Goal: Use online tool/utility: Use online tool/utility

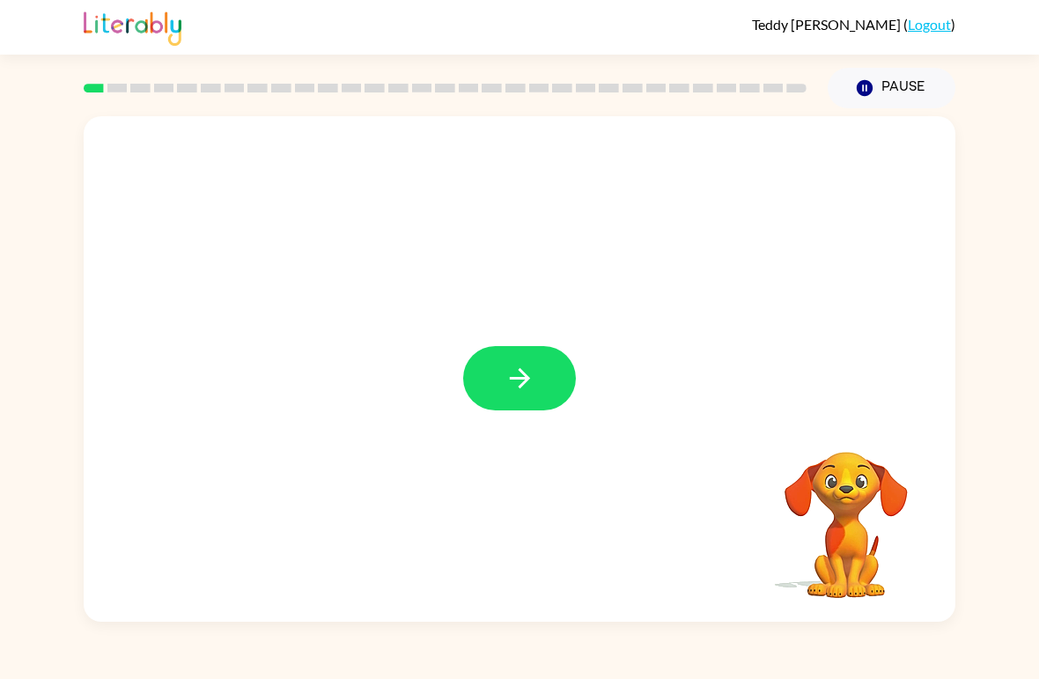
click at [508, 388] on icon "button" at bounding box center [520, 378] width 31 height 31
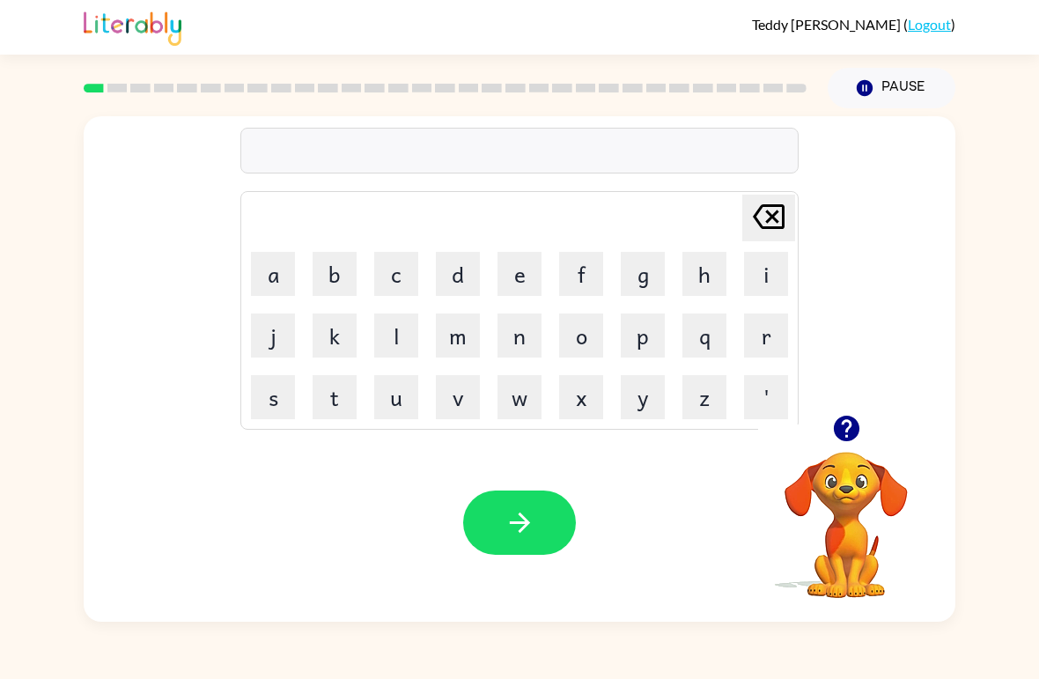
click at [331, 269] on button "b" at bounding box center [335, 274] width 44 height 44
click at [506, 284] on button "e" at bounding box center [519, 274] width 44 height 44
click at [650, 283] on button "g" at bounding box center [643, 274] width 44 height 44
click at [525, 511] on icon "button" at bounding box center [520, 522] width 31 height 31
click at [390, 350] on button "l" at bounding box center [396, 335] width 44 height 44
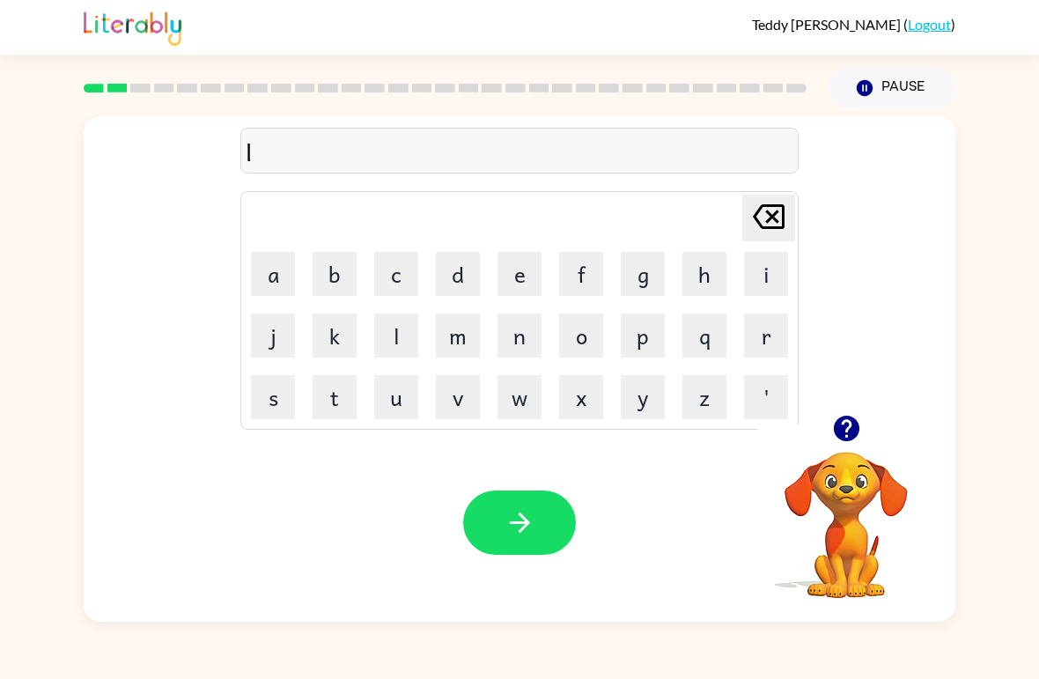
click at [571, 347] on button "o" at bounding box center [581, 335] width 44 height 44
click at [399, 405] on button "u" at bounding box center [396, 397] width 44 height 44
click at [444, 283] on button "d" at bounding box center [458, 274] width 44 height 44
click at [505, 526] on icon "button" at bounding box center [520, 522] width 31 height 31
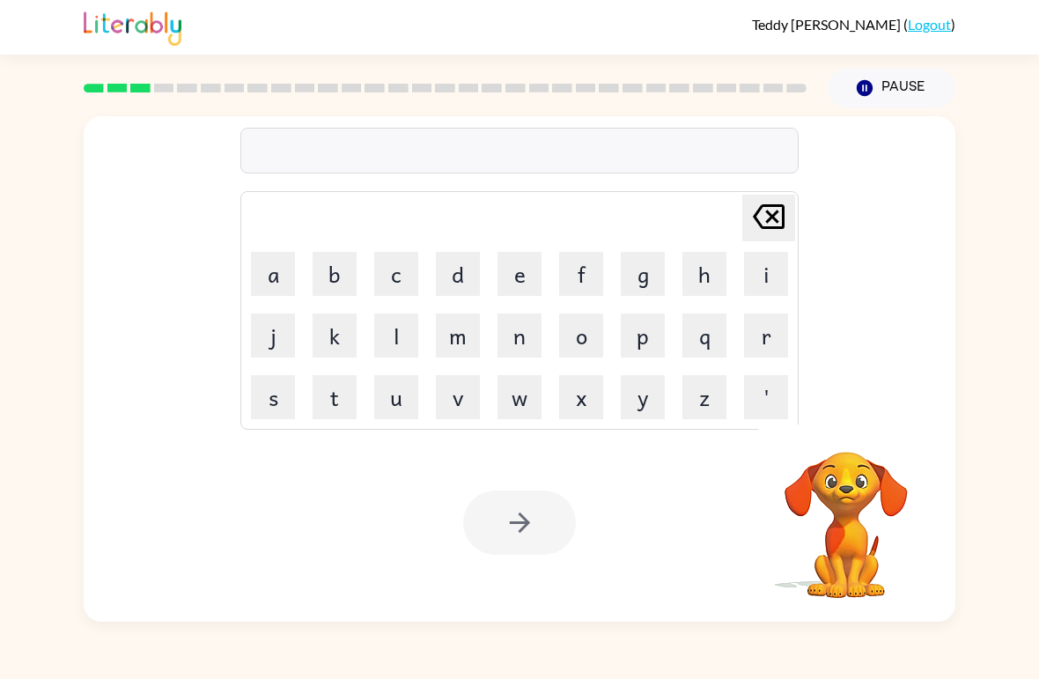
click at [460, 352] on button "m" at bounding box center [458, 335] width 44 height 44
click at [271, 277] on button "a" at bounding box center [273, 274] width 44 height 44
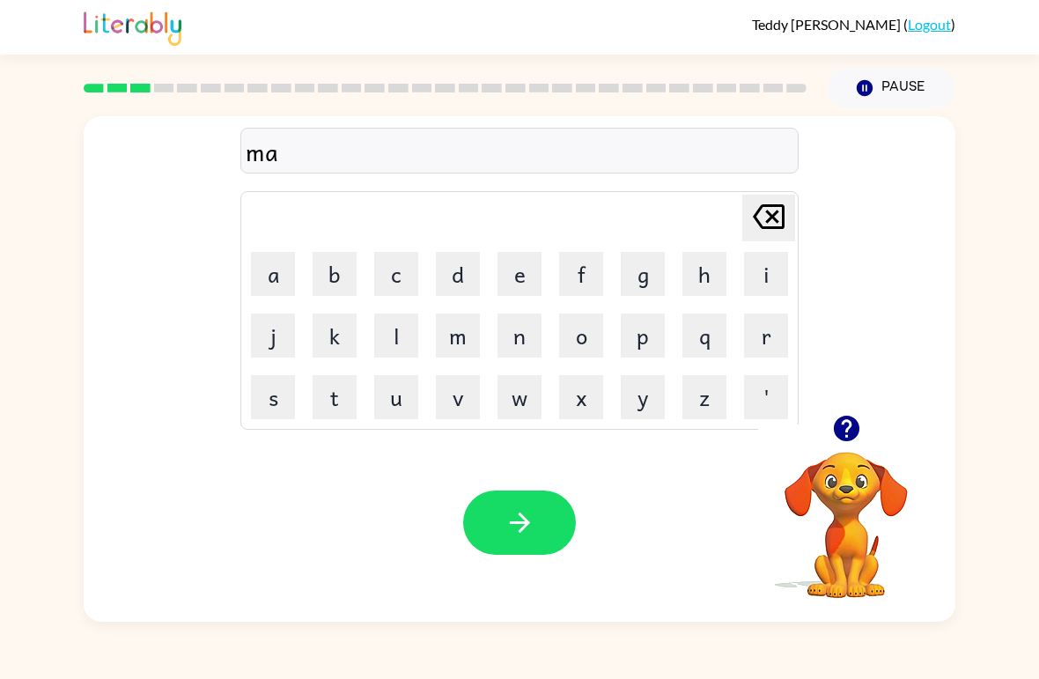
click at [763, 326] on button "r" at bounding box center [766, 335] width 44 height 44
click at [265, 383] on button "s" at bounding box center [273, 397] width 44 height 44
click at [702, 284] on button "h" at bounding box center [704, 274] width 44 height 44
click at [542, 526] on button "button" at bounding box center [519, 522] width 113 height 64
click at [276, 391] on button "s" at bounding box center [273, 397] width 44 height 44
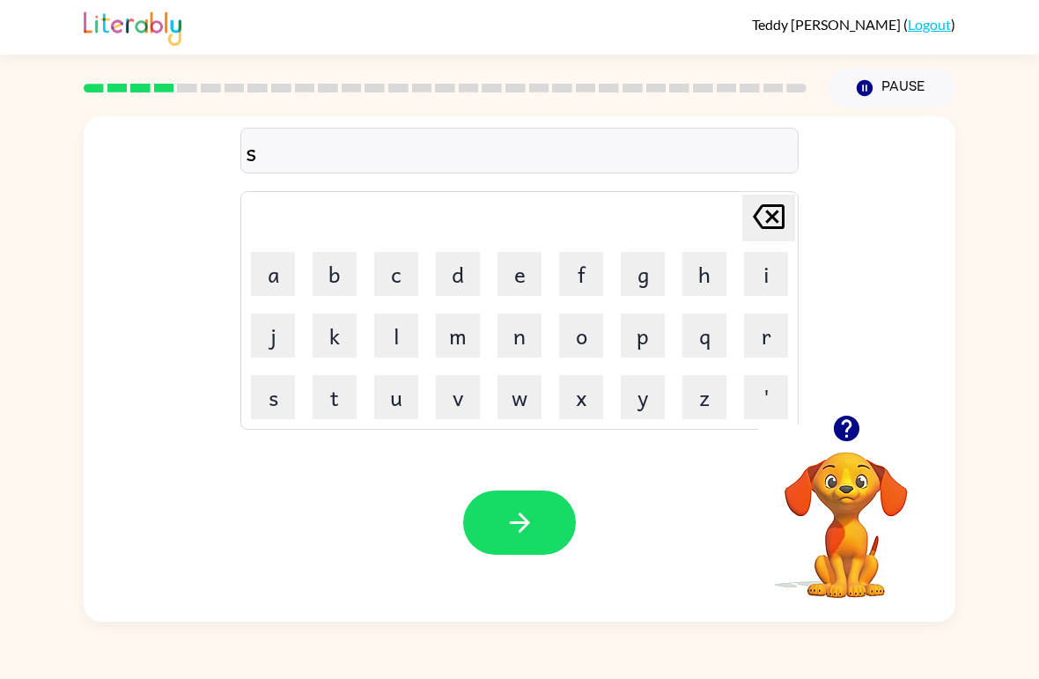
click at [647, 327] on button "p" at bounding box center [643, 335] width 44 height 44
click at [579, 340] on button "o" at bounding box center [581, 335] width 44 height 44
click at [341, 392] on button "t" at bounding box center [335, 397] width 44 height 44
click at [527, 508] on icon "button" at bounding box center [520, 522] width 31 height 31
click at [640, 342] on button "p" at bounding box center [643, 335] width 44 height 44
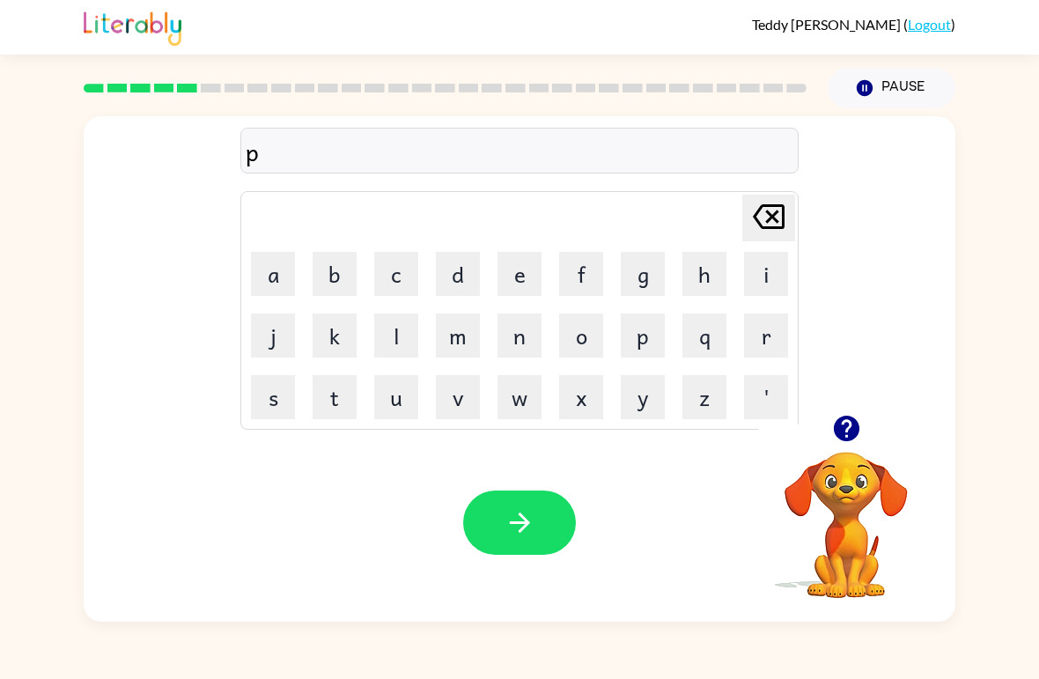
click at [763, 340] on button "r" at bounding box center [766, 335] width 44 height 44
click at [560, 342] on button "o" at bounding box center [581, 335] width 44 height 44
click at [520, 405] on button "w" at bounding box center [519, 397] width 44 height 44
click at [449, 283] on button "d" at bounding box center [458, 274] width 44 height 44
click at [508, 547] on button "button" at bounding box center [519, 522] width 113 height 64
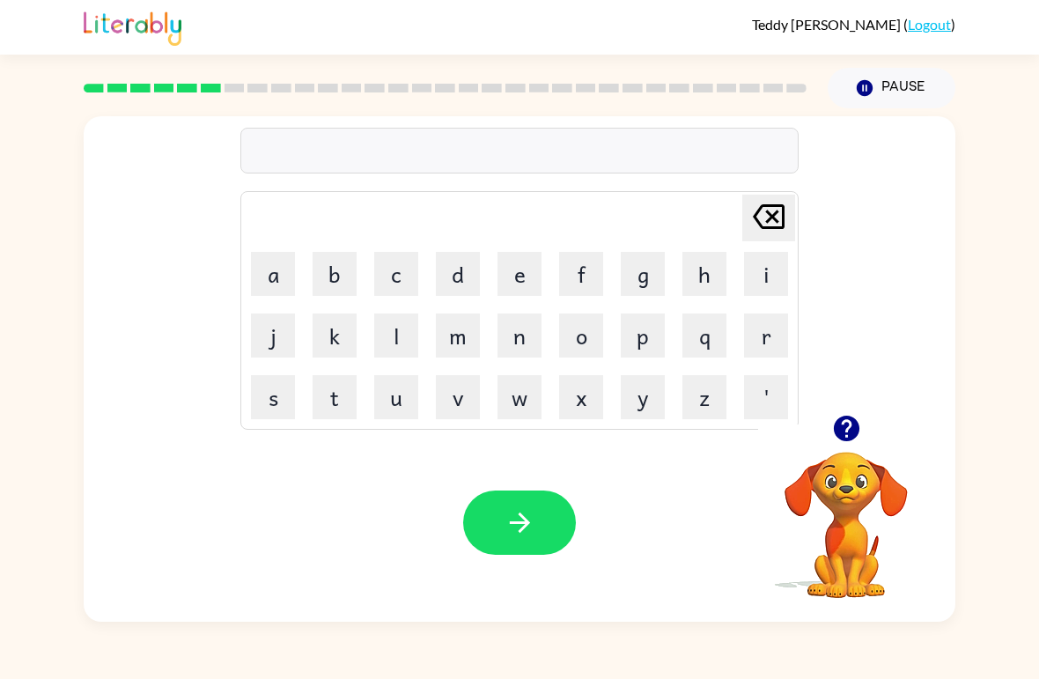
click at [637, 349] on button "p" at bounding box center [643, 335] width 44 height 44
click at [767, 281] on button "i" at bounding box center [766, 274] width 44 height 44
click at [506, 285] on button "e" at bounding box center [519, 274] width 44 height 44
click at [531, 539] on button "button" at bounding box center [519, 522] width 113 height 64
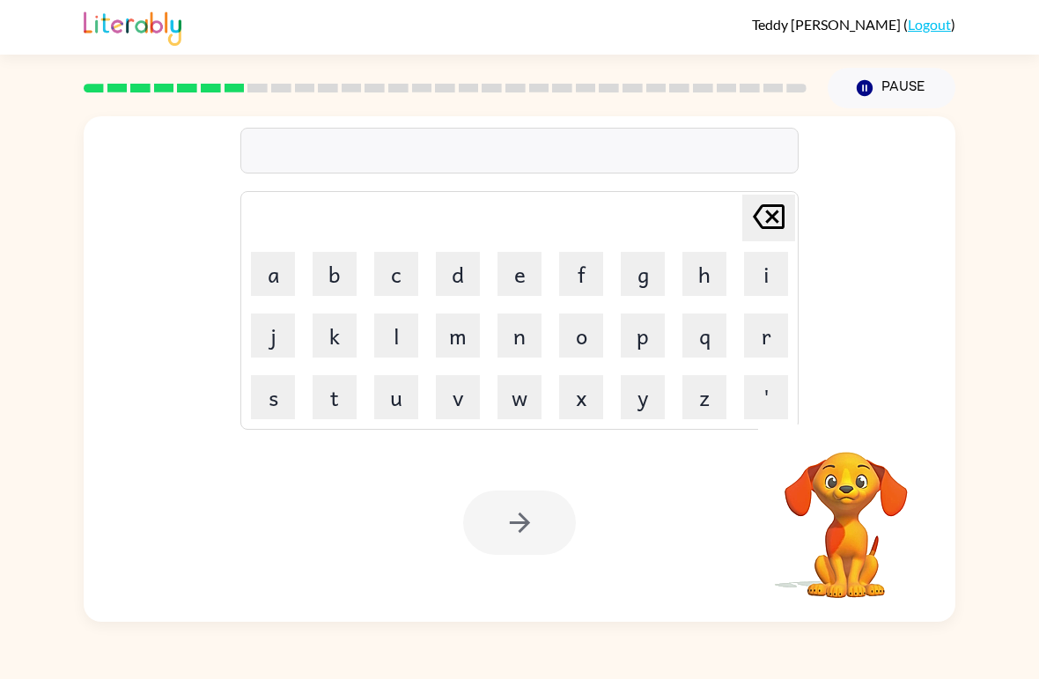
click at [271, 272] on button "a" at bounding box center [273, 274] width 44 height 44
click at [513, 343] on button "n" at bounding box center [519, 335] width 44 height 44
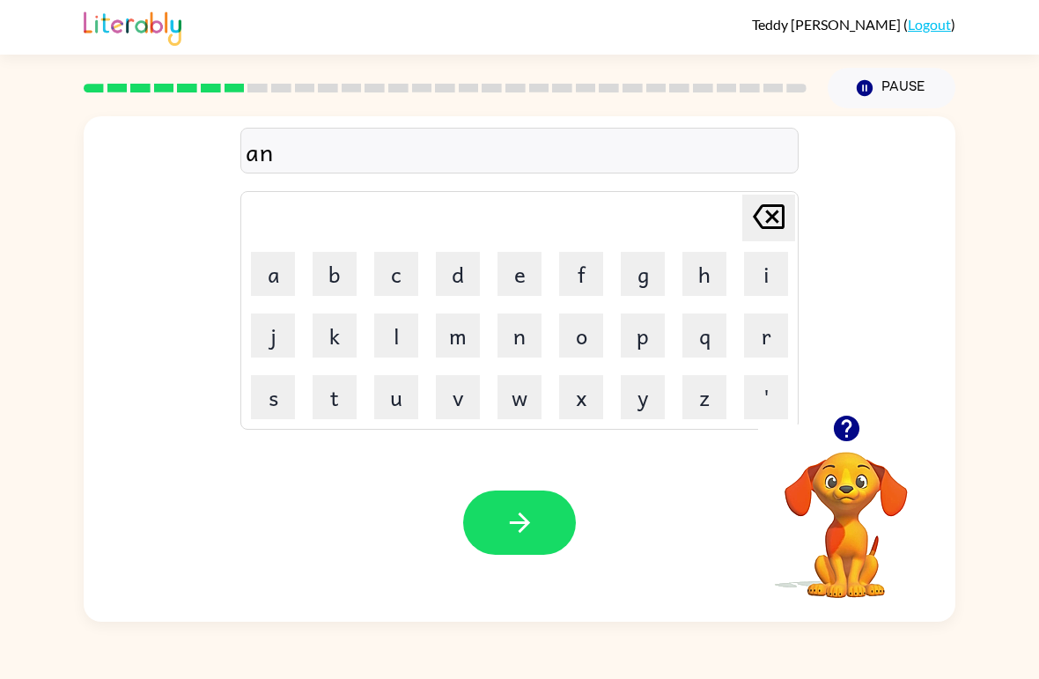
click at [407, 270] on button "c" at bounding box center [396, 274] width 44 height 44
click at [520, 269] on button "e" at bounding box center [519, 274] width 44 height 44
click at [404, 330] on button "l" at bounding box center [396, 335] width 44 height 44
click at [497, 503] on button "button" at bounding box center [519, 522] width 113 height 64
click at [326, 269] on button "b" at bounding box center [335, 274] width 44 height 44
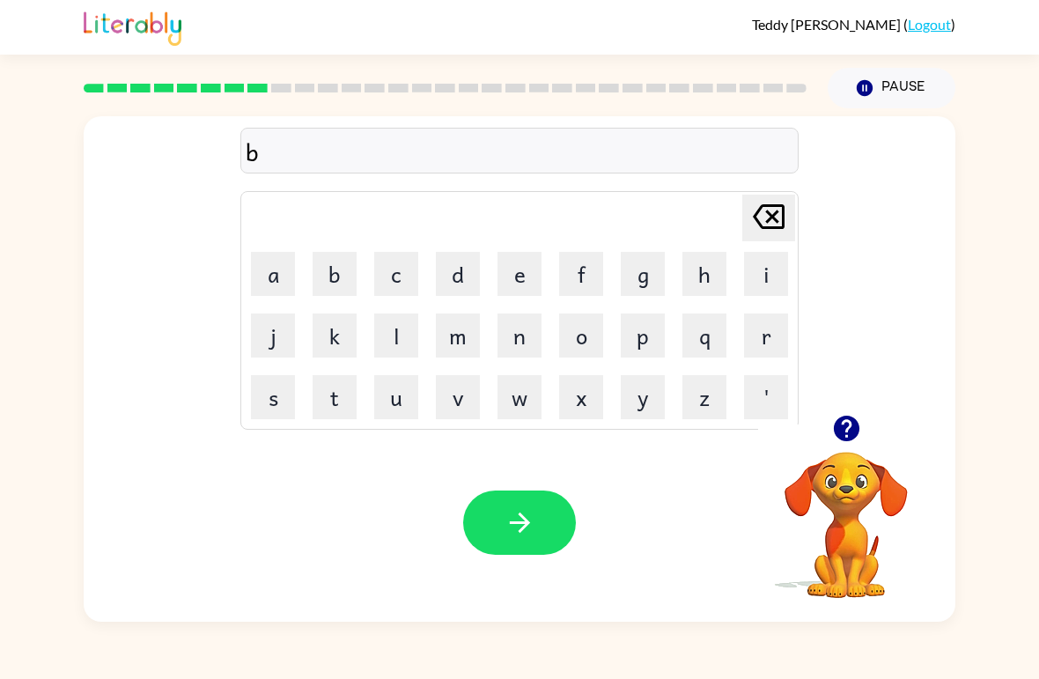
click at [282, 278] on button "a" at bounding box center [273, 274] width 44 height 44
click at [341, 403] on button "t" at bounding box center [335, 397] width 44 height 44
click at [709, 283] on button "h" at bounding box center [704, 274] width 44 height 44
click at [506, 541] on button "button" at bounding box center [519, 522] width 113 height 64
click at [393, 268] on button "c" at bounding box center [396, 274] width 44 height 44
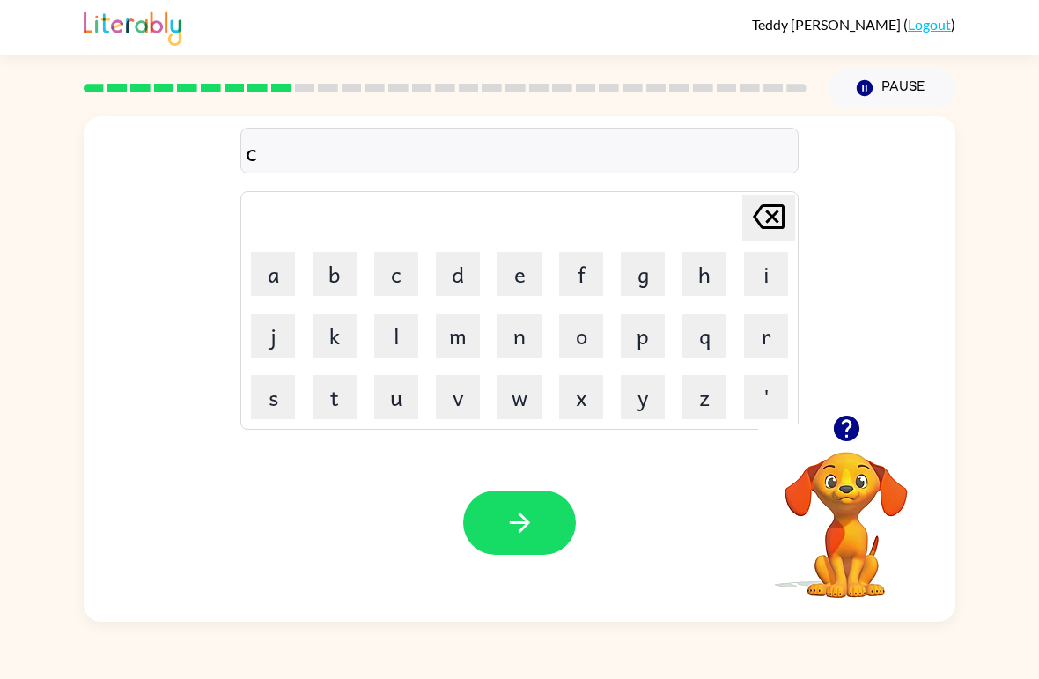
click at [399, 330] on button "l" at bounding box center [396, 335] width 44 height 44
click at [572, 350] on button "o" at bounding box center [581, 335] width 44 height 44
click at [505, 411] on button "w" at bounding box center [519, 397] width 44 height 44
click at [516, 335] on button "n" at bounding box center [519, 335] width 44 height 44
click at [482, 534] on button "button" at bounding box center [519, 522] width 113 height 64
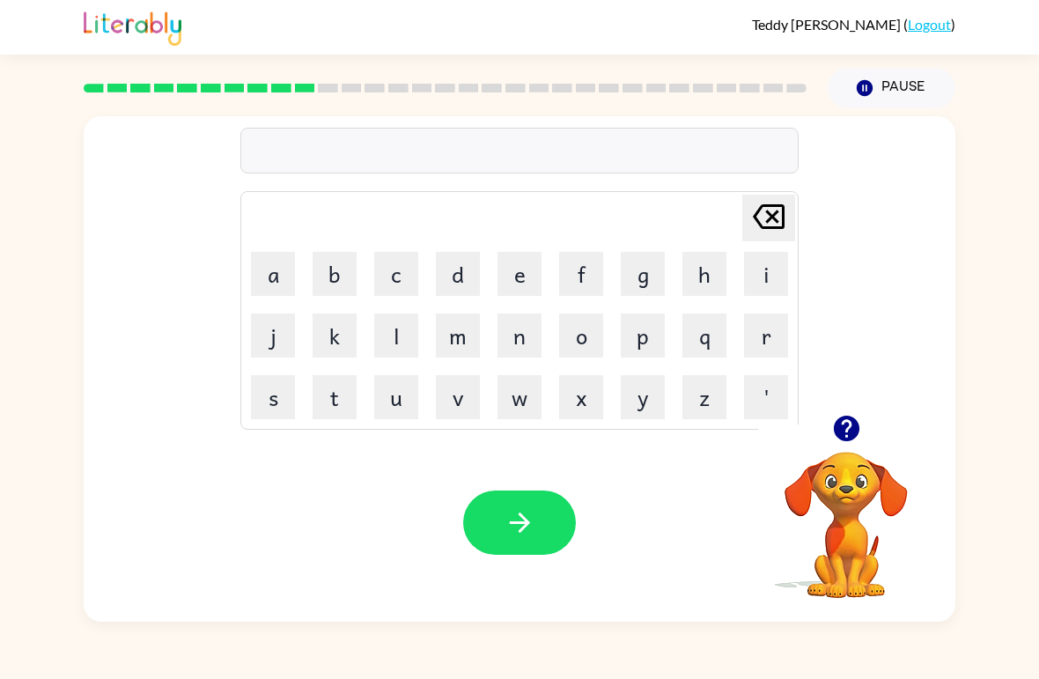
click at [768, 273] on button "i" at bounding box center [766, 274] width 44 height 44
click at [506, 344] on button "n" at bounding box center [519, 335] width 44 height 44
click at [270, 396] on button "s" at bounding box center [273, 397] width 44 height 44
click at [769, 253] on button "i" at bounding box center [766, 274] width 44 height 44
click at [758, 338] on button "r" at bounding box center [766, 335] width 44 height 44
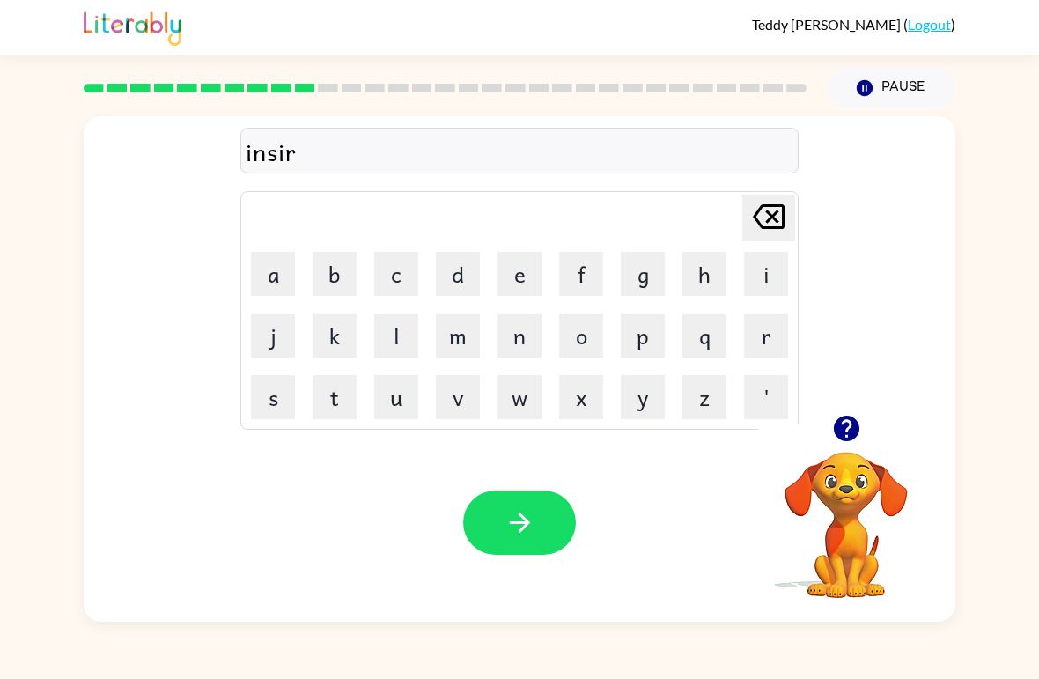
click at [334, 407] on button "t" at bounding box center [335, 397] width 44 height 44
click at [528, 534] on icon "button" at bounding box center [520, 522] width 31 height 31
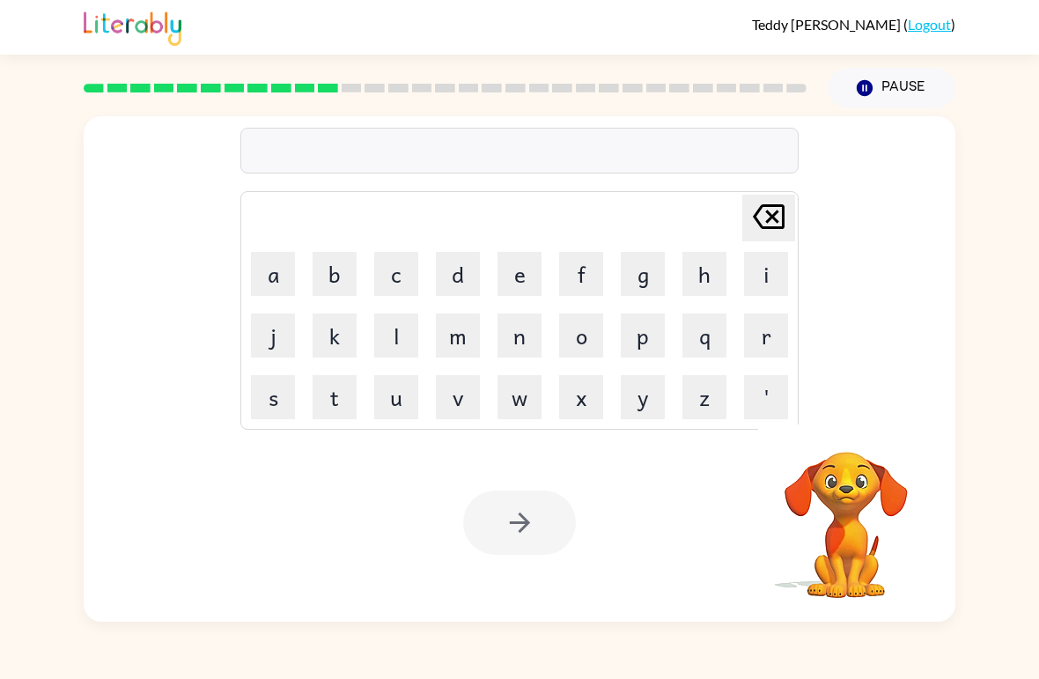
click at [389, 286] on button "c" at bounding box center [396, 274] width 44 height 44
click at [591, 331] on button "o" at bounding box center [581, 335] width 44 height 44
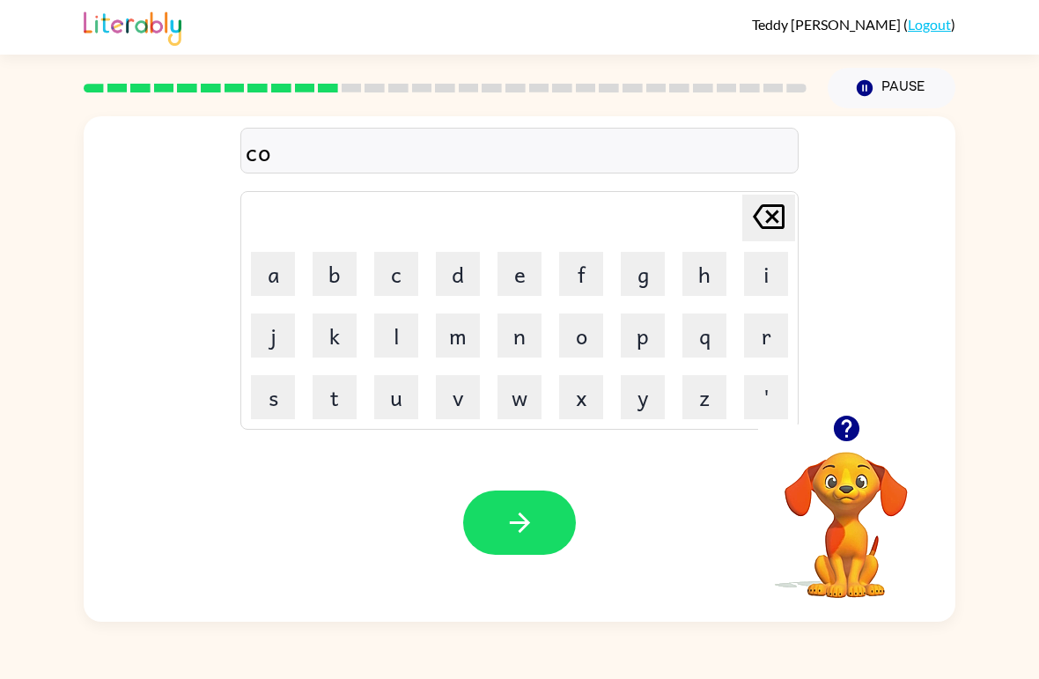
click at [446, 279] on button "d" at bounding box center [458, 274] width 44 height 44
click at [516, 279] on button "e" at bounding box center [519, 274] width 44 height 44
click at [529, 526] on icon "button" at bounding box center [520, 522] width 31 height 31
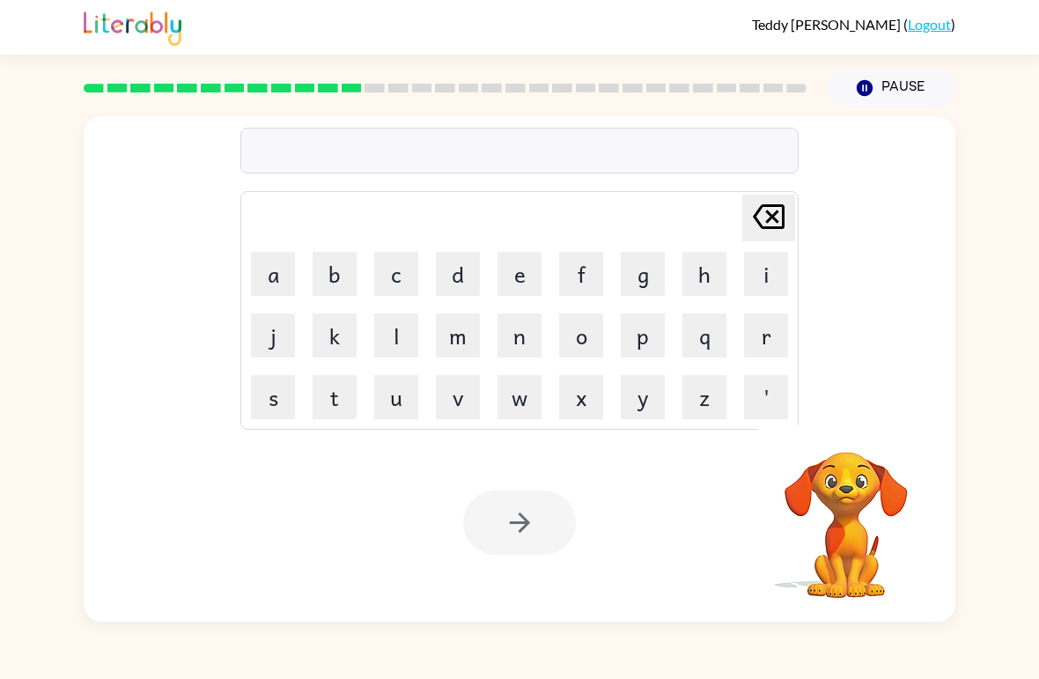
click at [453, 408] on button "v" at bounding box center [458, 397] width 44 height 44
click at [269, 278] on button "a" at bounding box center [273, 274] width 44 height 44
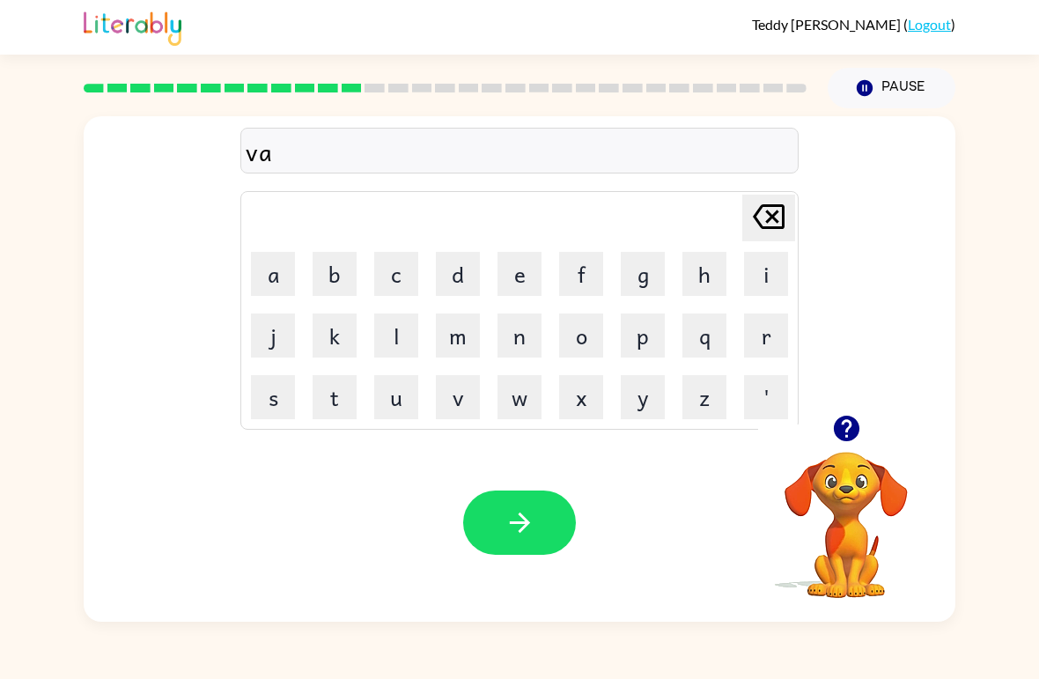
click at [398, 354] on button "l" at bounding box center [396, 335] width 44 height 44
click at [517, 276] on button "e" at bounding box center [519, 274] width 44 height 44
click at [390, 412] on button "u" at bounding box center [396, 397] width 44 height 44
click at [446, 352] on button "m" at bounding box center [458, 335] width 44 height 44
click at [522, 531] on icon "button" at bounding box center [519, 522] width 20 height 20
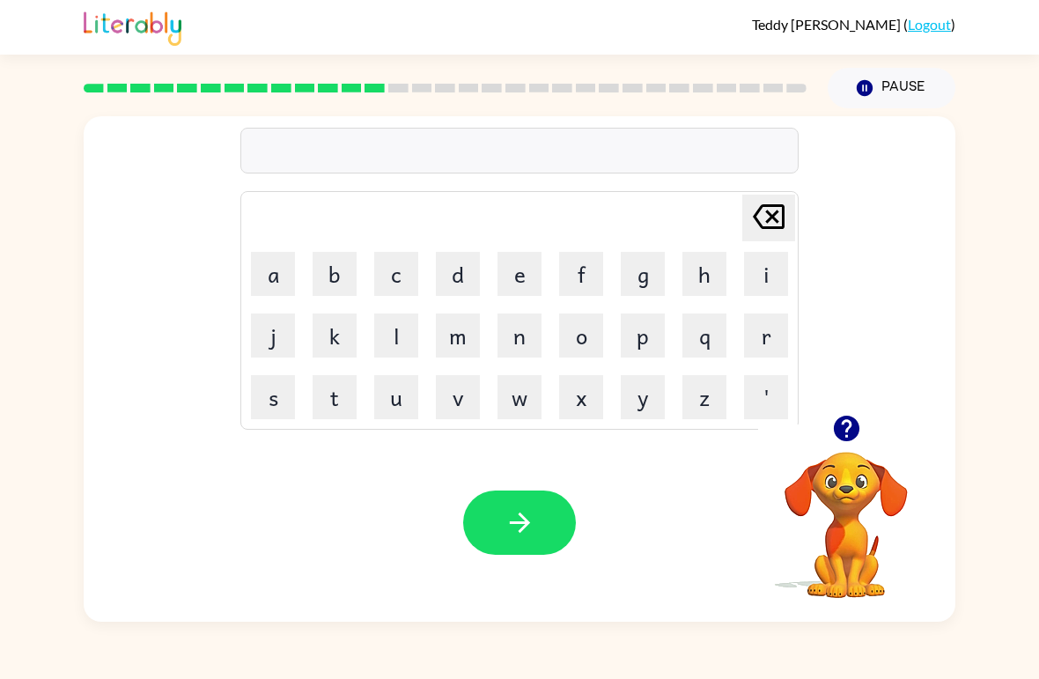
click at [269, 410] on button "s" at bounding box center [273, 397] width 44 height 44
click at [520, 407] on button "w" at bounding box center [519, 397] width 44 height 44
click at [520, 282] on button "e" at bounding box center [519, 274] width 44 height 44
click at [509, 279] on button "e" at bounding box center [519, 274] width 44 height 44
click at [329, 411] on button "t" at bounding box center [335, 397] width 44 height 44
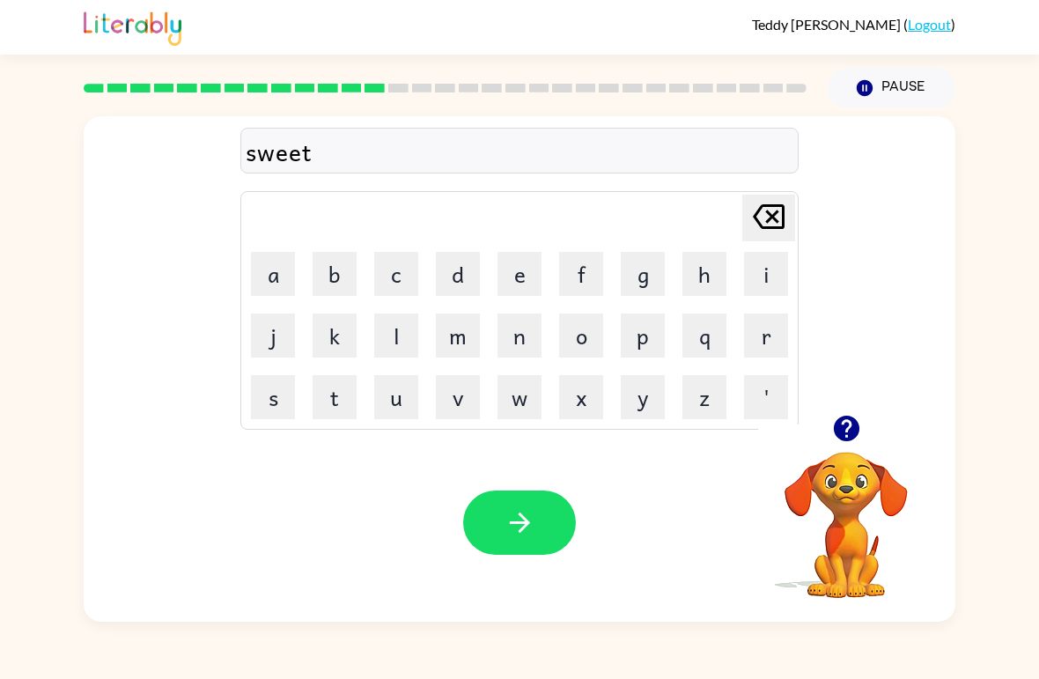
click at [527, 346] on button "n" at bounding box center [519, 335] width 44 height 44
click at [512, 279] on button "e" at bounding box center [519, 274] width 44 height 44
click at [270, 402] on button "s" at bounding box center [273, 397] width 44 height 44
click at [520, 515] on icon "button" at bounding box center [519, 522] width 20 height 20
click at [641, 335] on button "p" at bounding box center [643, 335] width 44 height 44
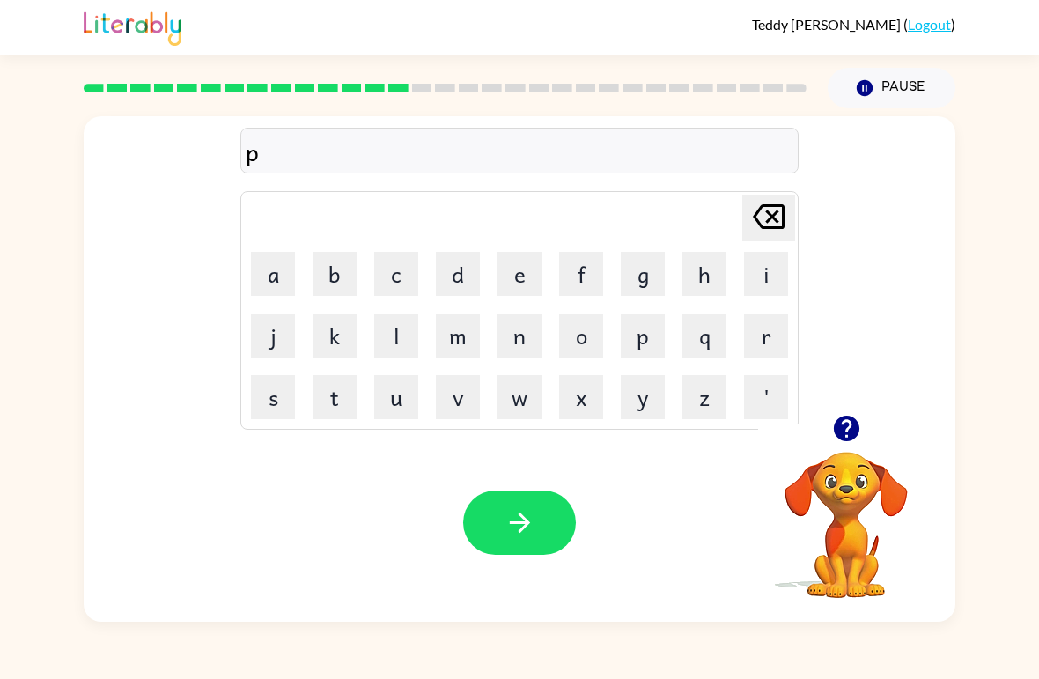
click at [578, 321] on button "o" at bounding box center [581, 335] width 44 height 44
click at [772, 276] on button "i" at bounding box center [766, 274] width 44 height 44
click at [389, 347] on button "l" at bounding box center [396, 335] width 44 height 44
click at [526, 273] on button "e" at bounding box center [519, 274] width 44 height 44
click at [335, 390] on button "t" at bounding box center [335, 397] width 44 height 44
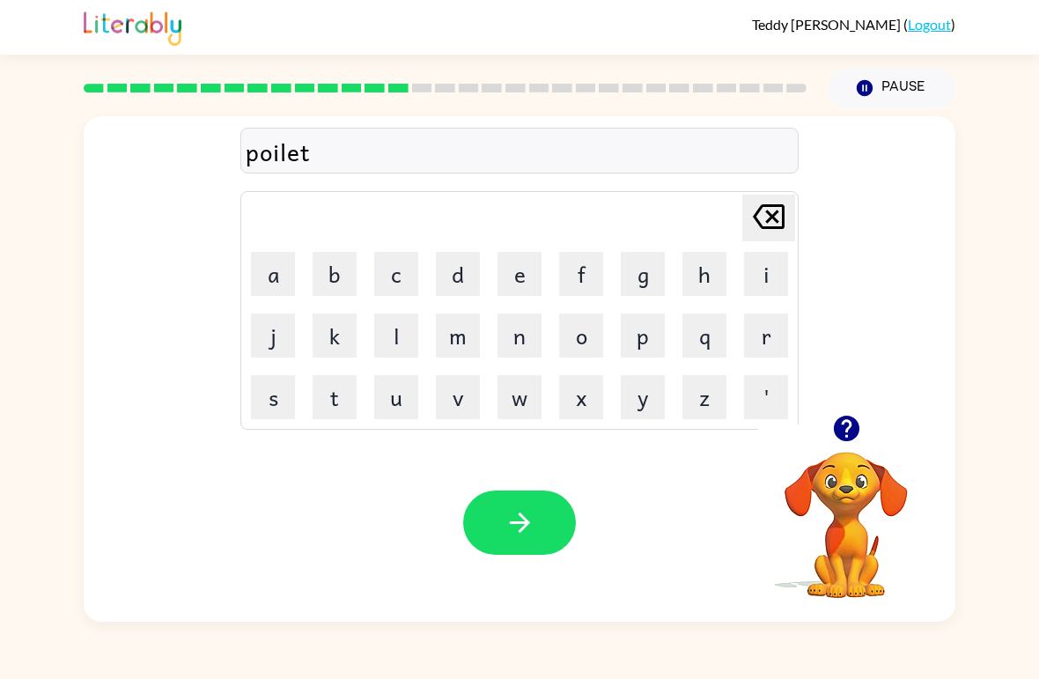
click at [532, 508] on icon "button" at bounding box center [520, 522] width 31 height 31
click at [563, 285] on button "f" at bounding box center [581, 274] width 44 height 44
click at [563, 349] on button "o" at bounding box center [581, 335] width 44 height 44
click at [741, 355] on td "r" at bounding box center [766, 336] width 60 height 60
click at [763, 332] on button "r" at bounding box center [766, 335] width 44 height 44
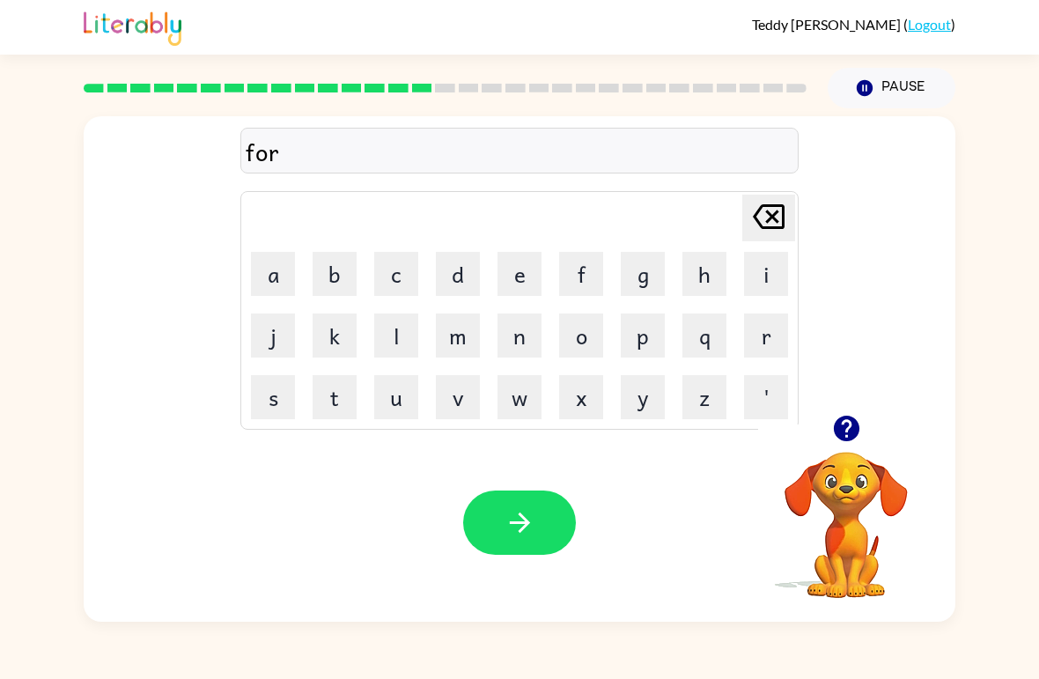
click at [509, 266] on button "e" at bounding box center [519, 274] width 44 height 44
click at [354, 327] on button "k" at bounding box center [335, 335] width 44 height 44
click at [527, 535] on icon "button" at bounding box center [520, 522] width 31 height 31
click at [500, 403] on button "w" at bounding box center [519, 397] width 44 height 44
click at [527, 260] on button "e" at bounding box center [519, 274] width 44 height 44
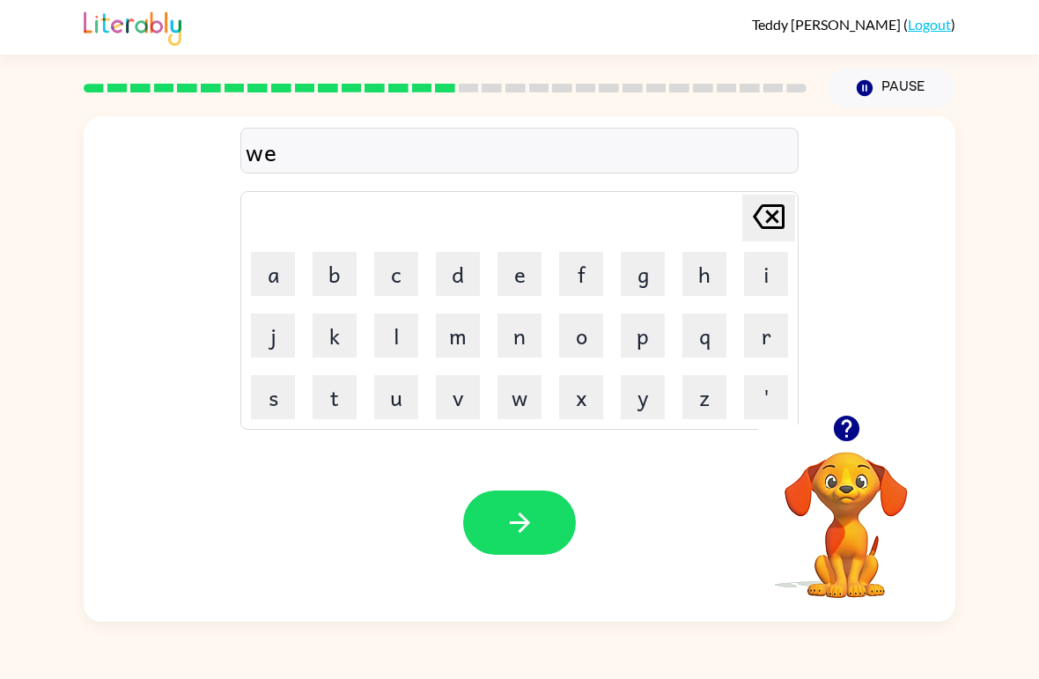
click at [465, 275] on button "d" at bounding box center [458, 274] width 44 height 44
click at [755, 226] on icon "[PERSON_NAME] last character input" at bounding box center [769, 216] width 42 height 42
click at [332, 277] on button "b" at bounding box center [335, 274] width 44 height 44
click at [497, 534] on button "button" at bounding box center [519, 522] width 113 height 64
click at [576, 281] on button "f" at bounding box center [581, 274] width 44 height 44
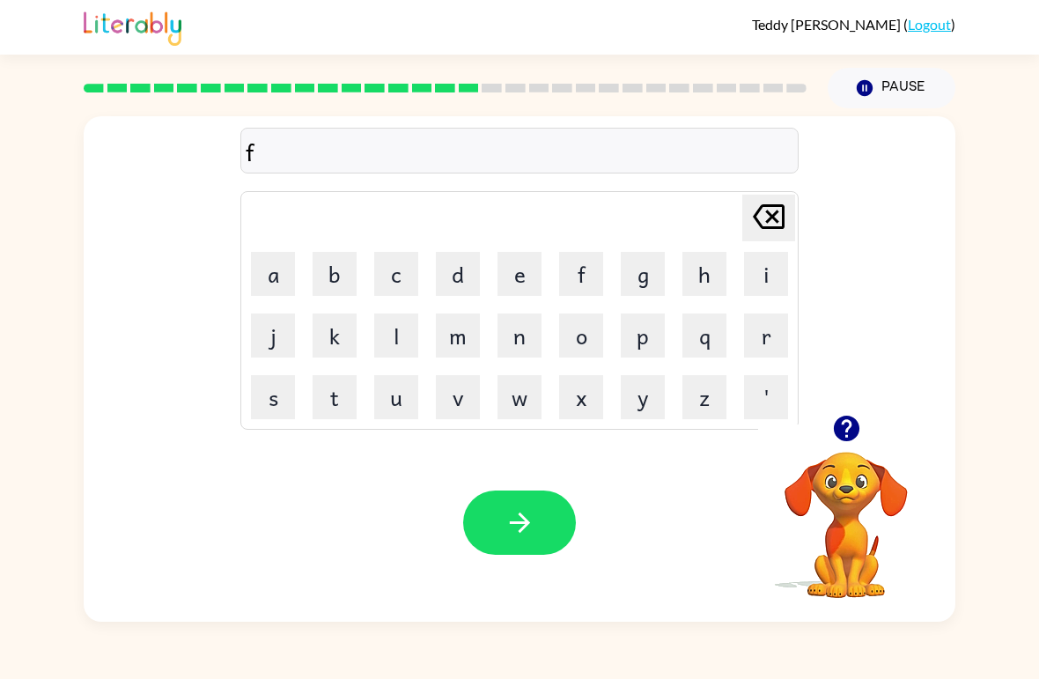
click at [407, 343] on button "l" at bounding box center [396, 335] width 44 height 44
click at [759, 276] on button "i" at bounding box center [766, 274] width 44 height 44
click at [643, 321] on button "p" at bounding box center [643, 335] width 44 height 44
click at [767, 293] on button "i" at bounding box center [766, 274] width 44 height 44
click at [529, 346] on button "n" at bounding box center [519, 335] width 44 height 44
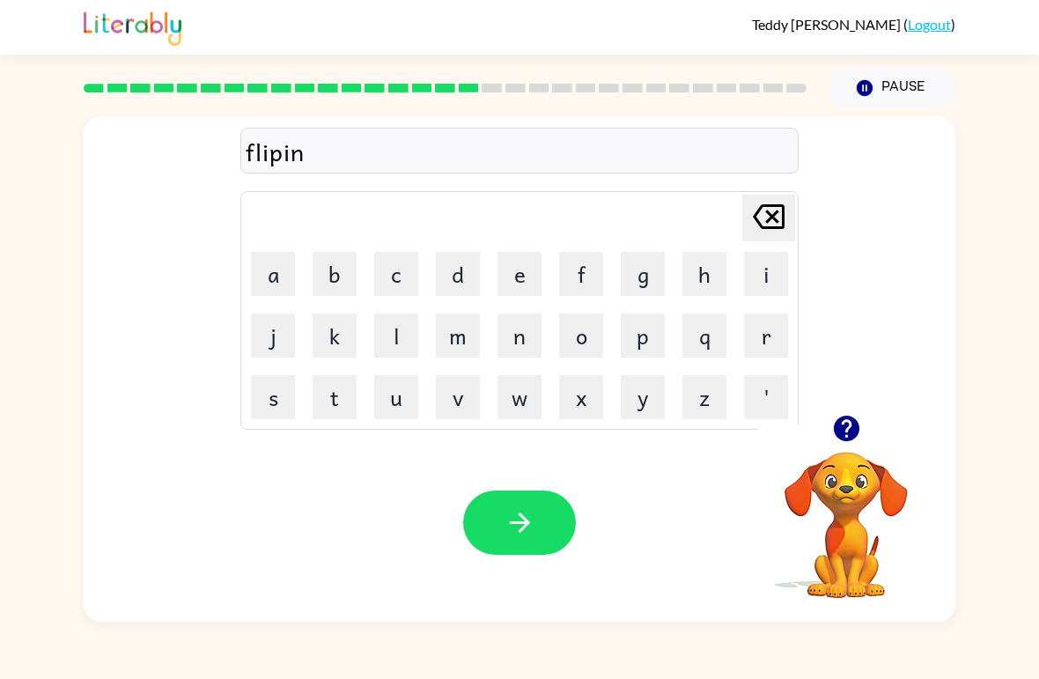
click at [632, 278] on button "g" at bounding box center [643, 274] width 44 height 44
click at [518, 552] on button "button" at bounding box center [519, 522] width 113 height 64
click at [273, 409] on button "s" at bounding box center [273, 397] width 44 height 44
click at [512, 350] on button "n" at bounding box center [519, 335] width 44 height 44
click at [571, 350] on button "o" at bounding box center [581, 335] width 44 height 44
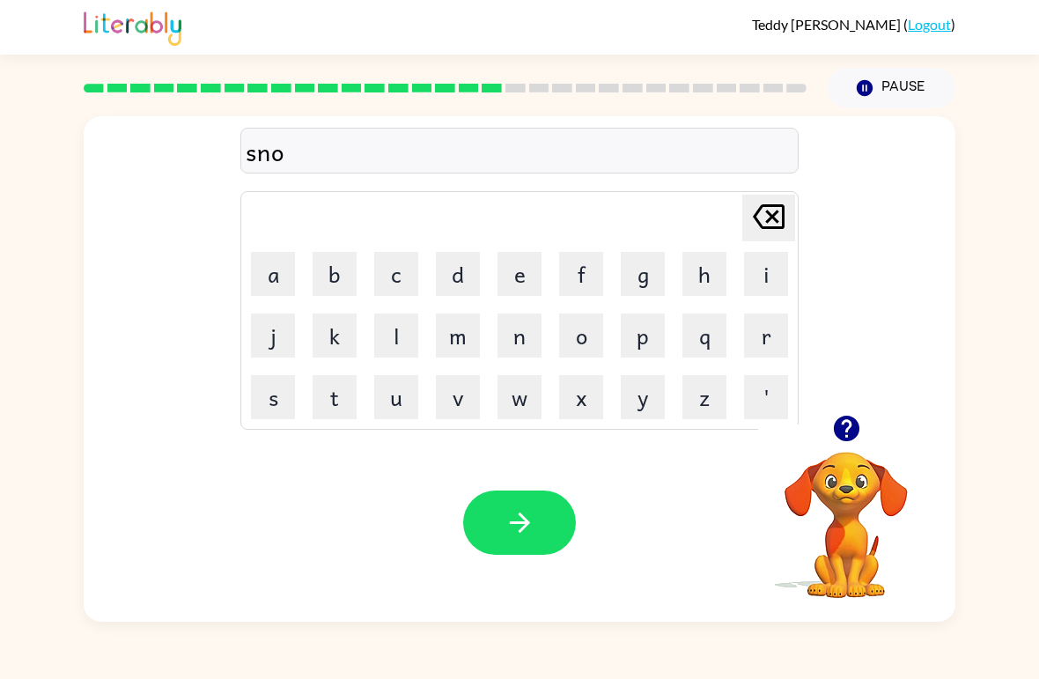
click at [767, 336] on button "r" at bounding box center [766, 335] width 44 height 44
click at [314, 402] on button "t" at bounding box center [335, 397] width 44 height 44
click at [506, 541] on button "button" at bounding box center [519, 522] width 113 height 64
click at [529, 269] on button "e" at bounding box center [519, 274] width 44 height 44
click at [274, 401] on button "s" at bounding box center [273, 397] width 44 height 44
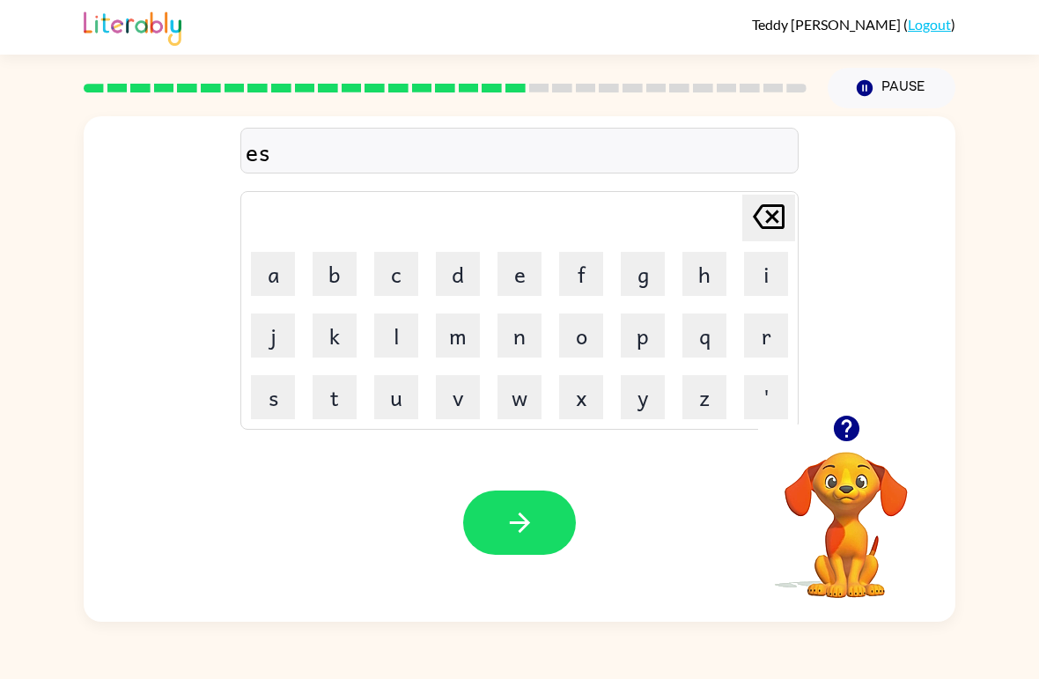
click at [506, 286] on button "e" at bounding box center [519, 274] width 44 height 44
click at [756, 225] on icon "[PERSON_NAME] last character input" at bounding box center [769, 216] width 42 height 42
click at [739, 231] on td "[PERSON_NAME] last character input" at bounding box center [519, 218] width 553 height 48
click at [738, 231] on td "[PERSON_NAME] last character input" at bounding box center [519, 218] width 553 height 48
click at [770, 233] on icon "[PERSON_NAME] last character input" at bounding box center [769, 216] width 42 height 42
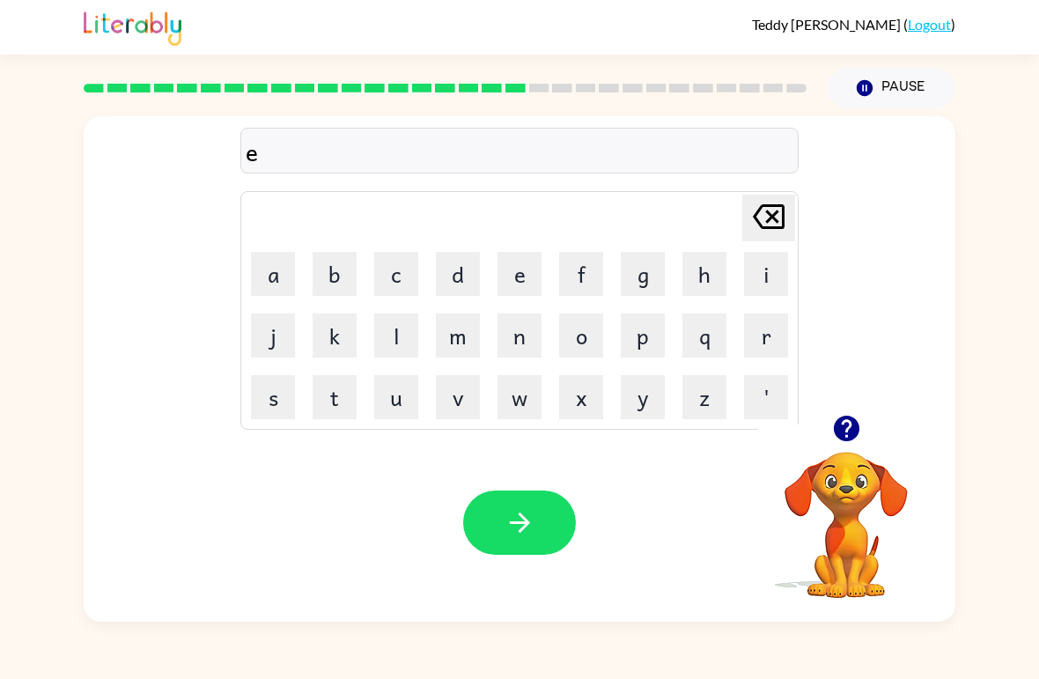
click at [289, 417] on button "s" at bounding box center [273, 397] width 44 height 44
click at [515, 282] on button "e" at bounding box center [519, 274] width 44 height 44
click at [636, 404] on button "y" at bounding box center [643, 397] width 44 height 44
click at [481, 532] on button "button" at bounding box center [519, 522] width 113 height 64
click at [463, 262] on button "d" at bounding box center [458, 274] width 44 height 44
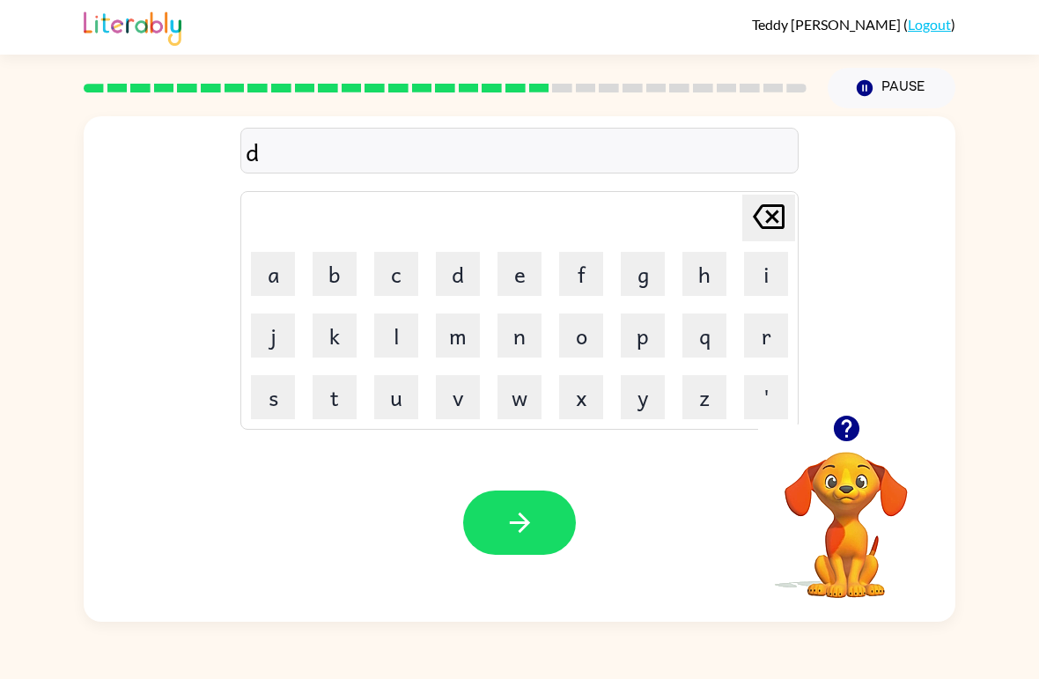
click at [753, 276] on button "i" at bounding box center [766, 274] width 44 height 44
click at [252, 402] on button "s" at bounding box center [273, 397] width 44 height 44
click at [686, 268] on button "h" at bounding box center [704, 274] width 44 height 44
click at [766, 283] on button "i" at bounding box center [766, 274] width 44 height 44
click at [265, 398] on button "s" at bounding box center [273, 397] width 44 height 44
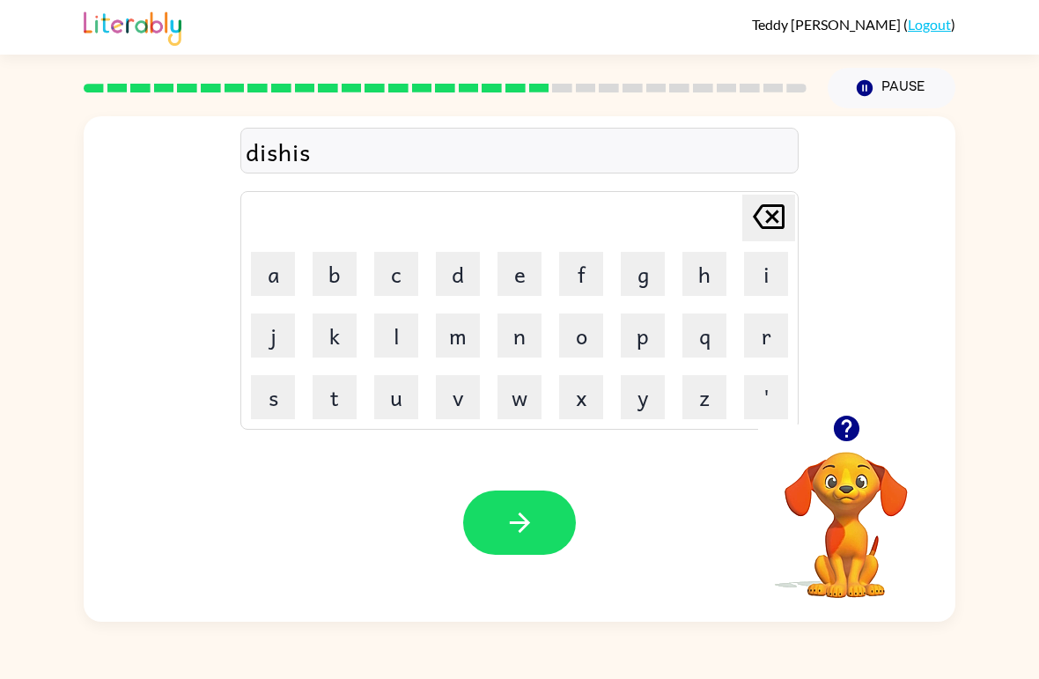
click at [511, 526] on icon "button" at bounding box center [520, 522] width 31 height 31
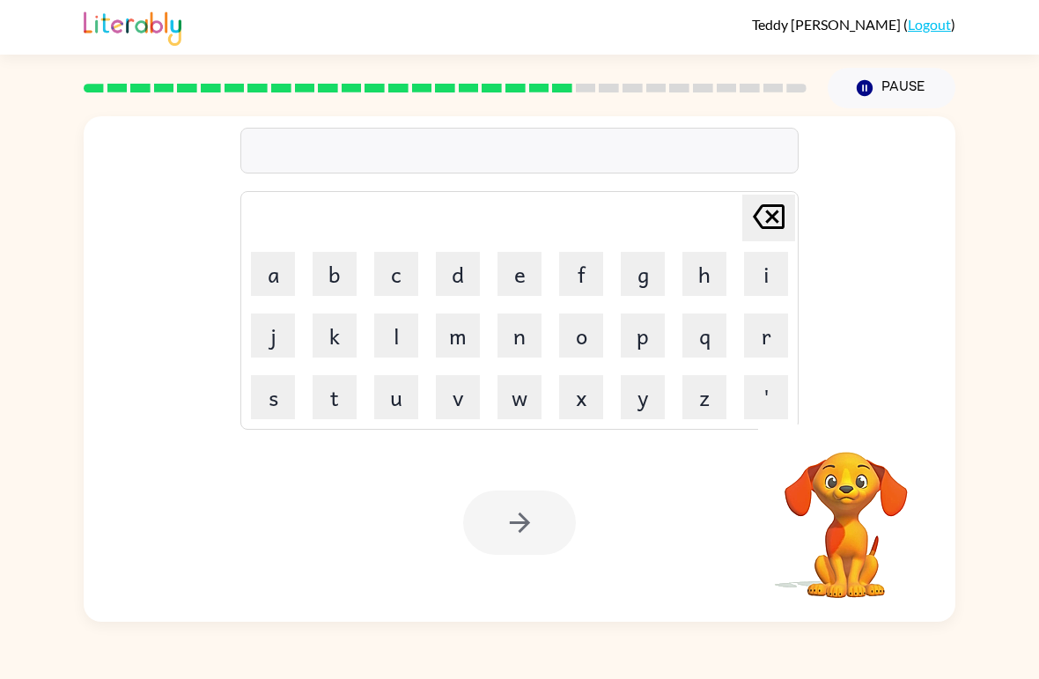
click at [578, 273] on button "f" at bounding box center [581, 274] width 44 height 44
click at [404, 332] on button "l" at bounding box center [396, 335] width 44 height 44
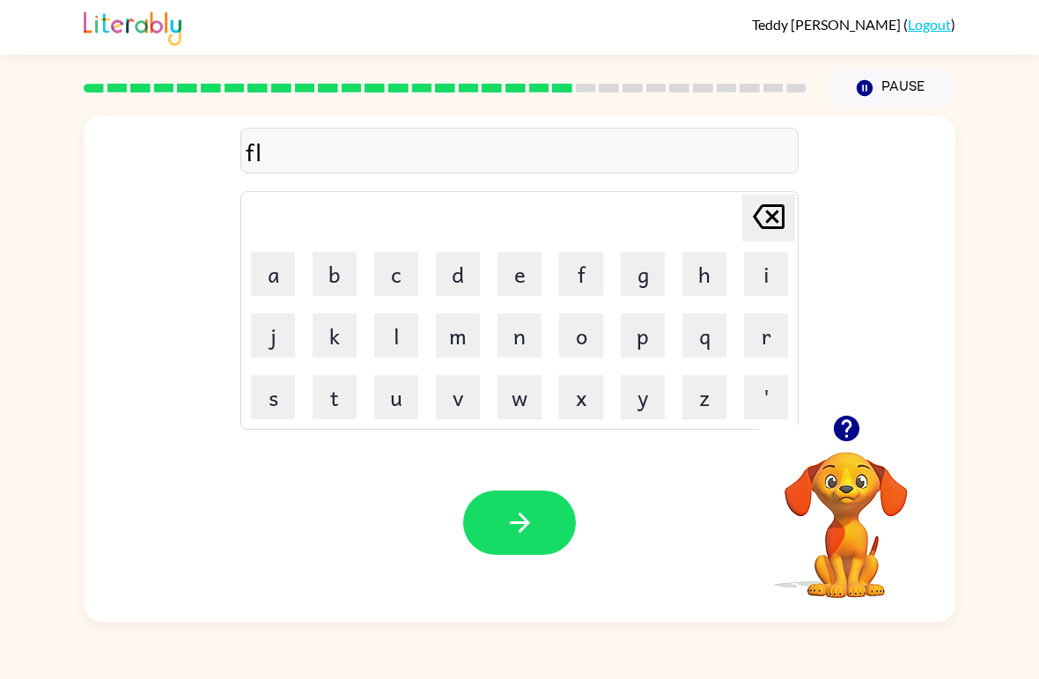
click at [579, 352] on button "o" at bounding box center [581, 335] width 44 height 44
click at [387, 406] on button "u" at bounding box center [396, 397] width 44 height 44
click at [338, 405] on button "t" at bounding box center [335, 397] width 44 height 44
click at [491, 516] on button "button" at bounding box center [519, 522] width 113 height 64
click at [451, 341] on button "m" at bounding box center [458, 335] width 44 height 44
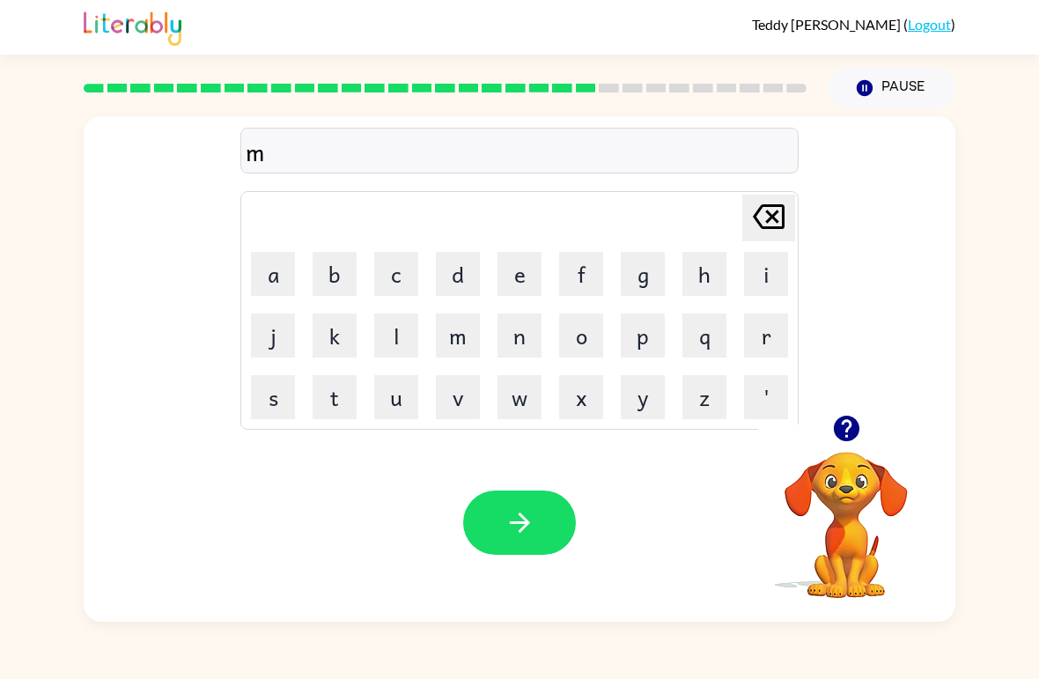
click at [759, 269] on button "i" at bounding box center [766, 274] width 44 height 44
click at [455, 275] on button "d" at bounding box center [458, 274] width 44 height 44
click at [534, 336] on button "n" at bounding box center [519, 335] width 44 height 44
click at [767, 276] on button "i" at bounding box center [766, 274] width 44 height 44
click at [658, 269] on button "g" at bounding box center [643, 274] width 44 height 44
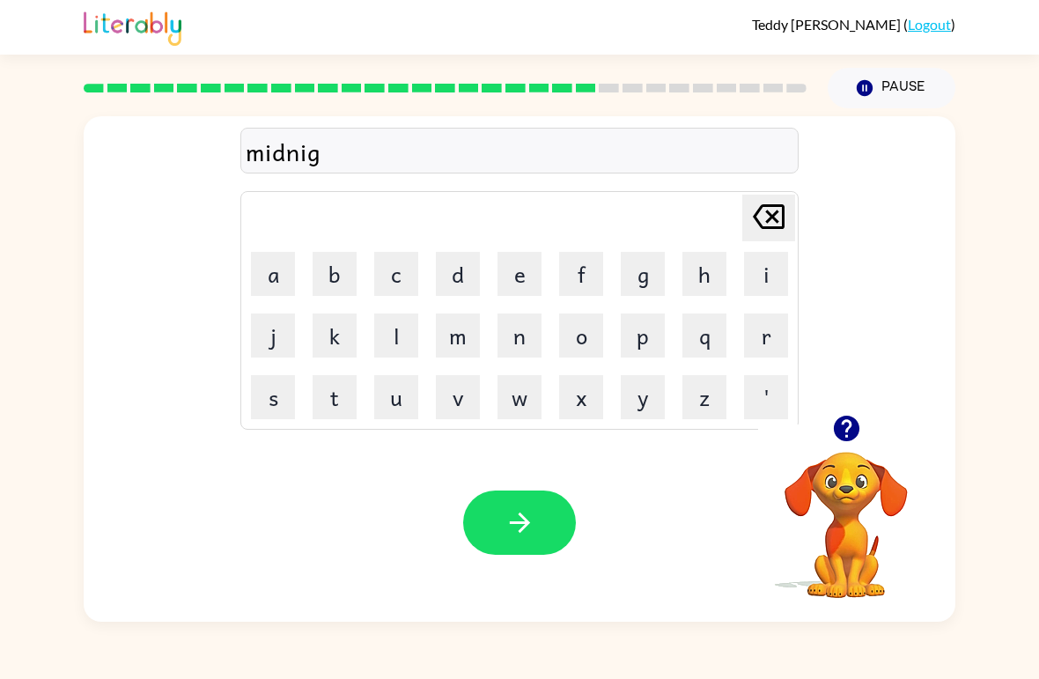
click at [711, 283] on button "h" at bounding box center [704, 274] width 44 height 44
click at [497, 526] on button "button" at bounding box center [519, 522] width 113 height 64
click at [497, 433] on div "Your browser must support playing .mp4 files to use Literably. Please try using…" at bounding box center [520, 523] width 872 height 198
click at [523, 409] on button "w" at bounding box center [519, 397] width 44 height 44
click at [764, 276] on button "i" at bounding box center [766, 274] width 44 height 44
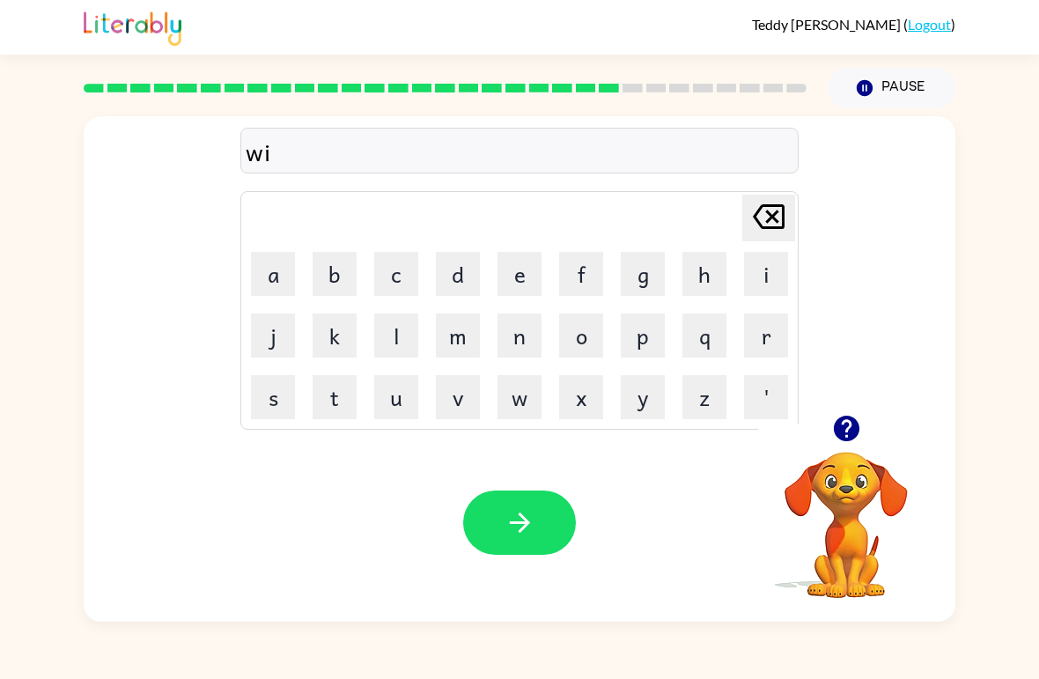
click at [522, 350] on button "n" at bounding box center [519, 335] width 44 height 44
click at [328, 403] on button "t" at bounding box center [335, 397] width 44 height 44
click at [530, 275] on button "e" at bounding box center [519, 274] width 44 height 44
click at [745, 338] on button "r" at bounding box center [766, 335] width 44 height 44
click at [530, 537] on icon "button" at bounding box center [520, 522] width 31 height 31
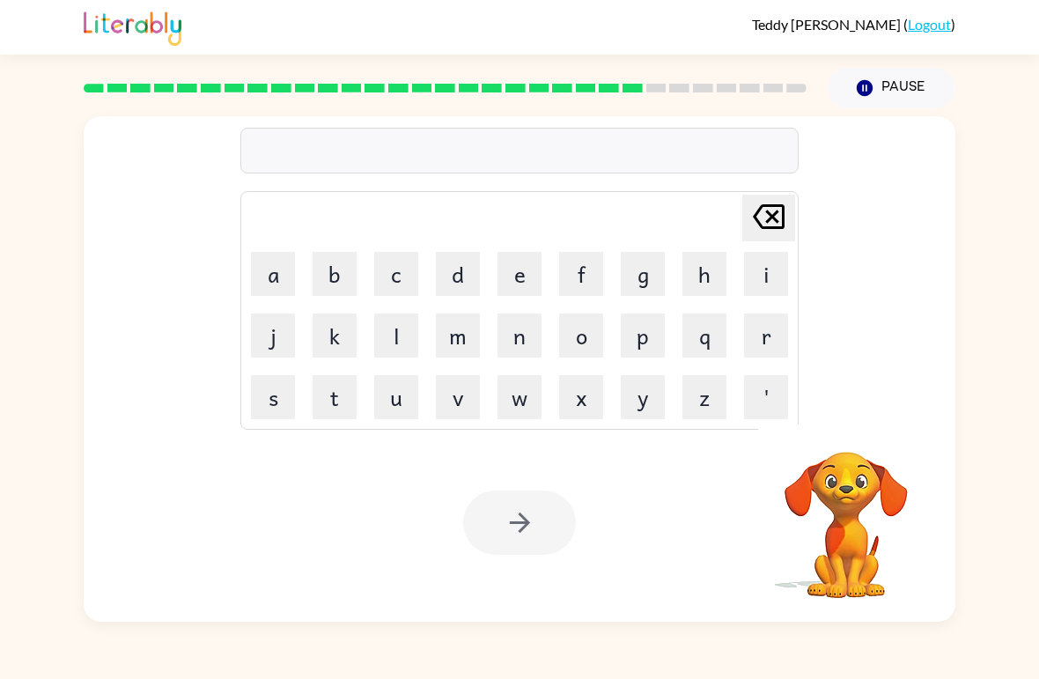
click at [459, 275] on button "d" at bounding box center [458, 274] width 44 height 44
click at [775, 206] on icon at bounding box center [769, 216] width 32 height 25
click at [775, 205] on icon at bounding box center [769, 216] width 32 height 25
click at [844, 427] on icon "button" at bounding box center [846, 429] width 26 height 26
click at [478, 268] on button "d" at bounding box center [458, 274] width 44 height 44
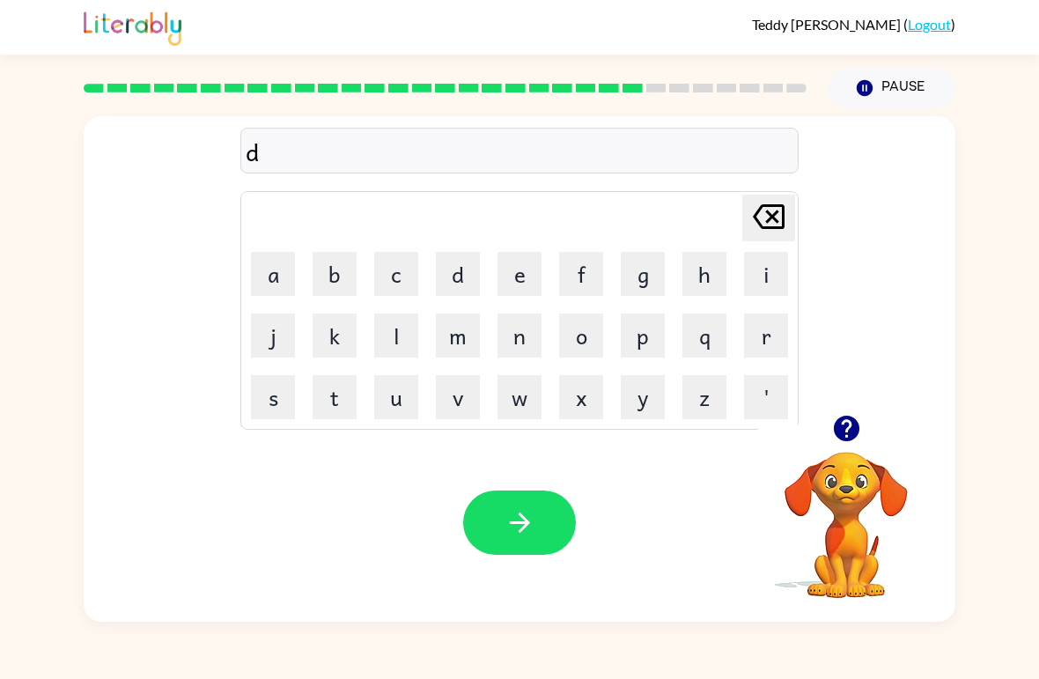
click at [519, 272] on button "e" at bounding box center [519, 274] width 44 height 44
click at [278, 394] on button "s" at bounding box center [273, 397] width 44 height 44
click at [761, 272] on button "i" at bounding box center [766, 274] width 44 height 44
click at [461, 276] on button "d" at bounding box center [458, 274] width 44 height 44
click at [760, 266] on button "i" at bounding box center [766, 274] width 44 height 44
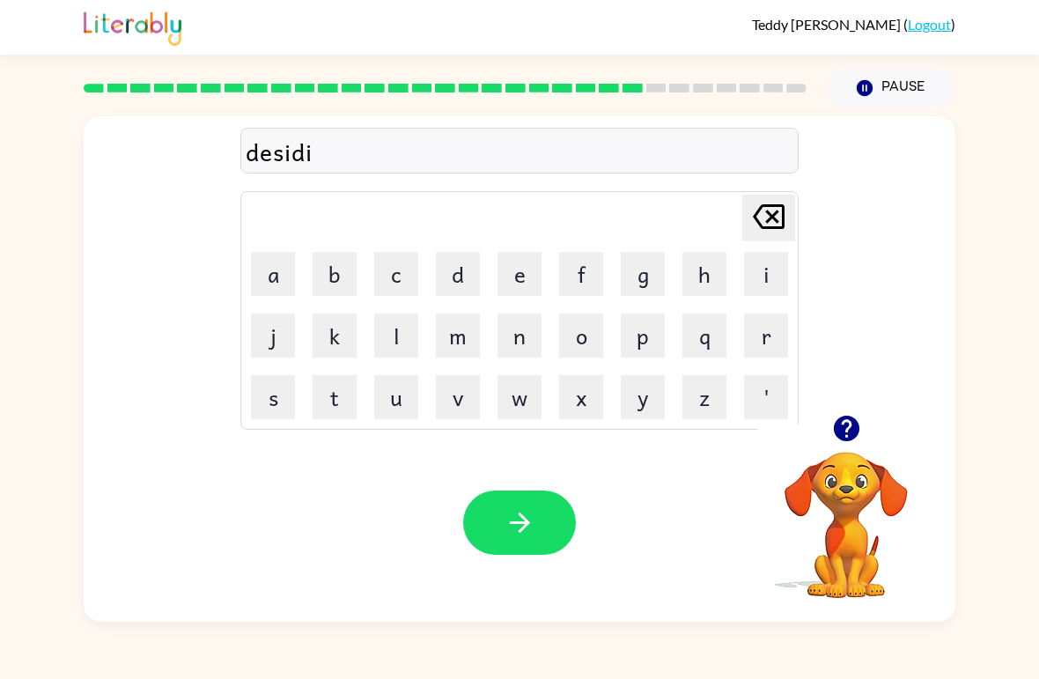
click at [517, 353] on button "n" at bounding box center [519, 335] width 44 height 44
click at [544, 532] on button "button" at bounding box center [519, 522] width 113 height 64
click at [770, 336] on button "r" at bounding box center [766, 335] width 44 height 44
click at [586, 345] on button "o" at bounding box center [581, 335] width 44 height 44
click at [408, 282] on button "c" at bounding box center [396, 274] width 44 height 44
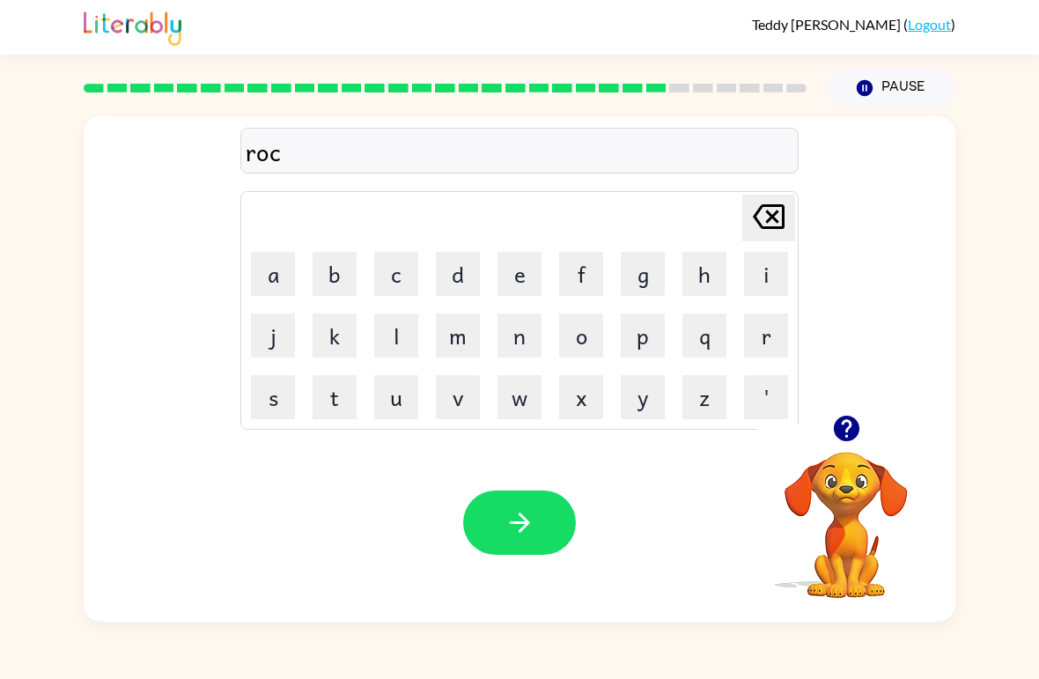
click at [520, 282] on button "e" at bounding box center [519, 274] width 44 height 44
click at [328, 395] on button "t" at bounding box center [335, 397] width 44 height 44
click at [547, 527] on button "button" at bounding box center [519, 522] width 113 height 64
click at [385, 409] on button "u" at bounding box center [396, 397] width 44 height 44
click at [530, 344] on button "n" at bounding box center [519, 335] width 44 height 44
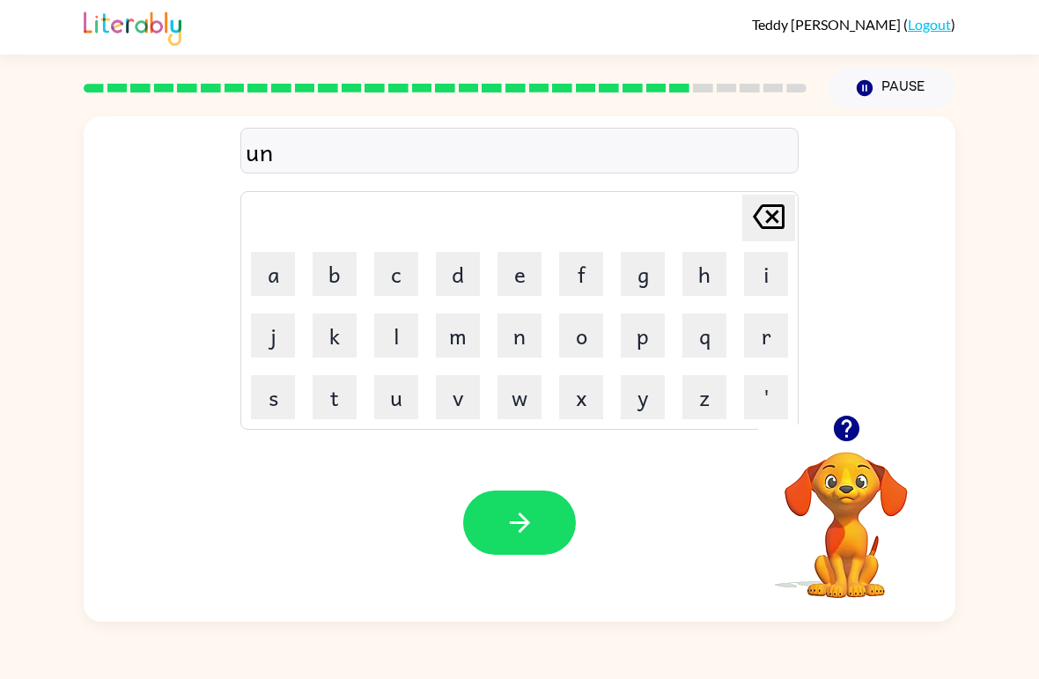
click at [284, 277] on button "a" at bounding box center [273, 274] width 44 height 44
click at [569, 279] on button "f" at bounding box center [581, 274] width 44 height 44
click at [565, 357] on button "o" at bounding box center [581, 335] width 44 height 44
click at [771, 325] on button "r" at bounding box center [766, 335] width 44 height 44
click at [453, 346] on button "m" at bounding box center [458, 335] width 44 height 44
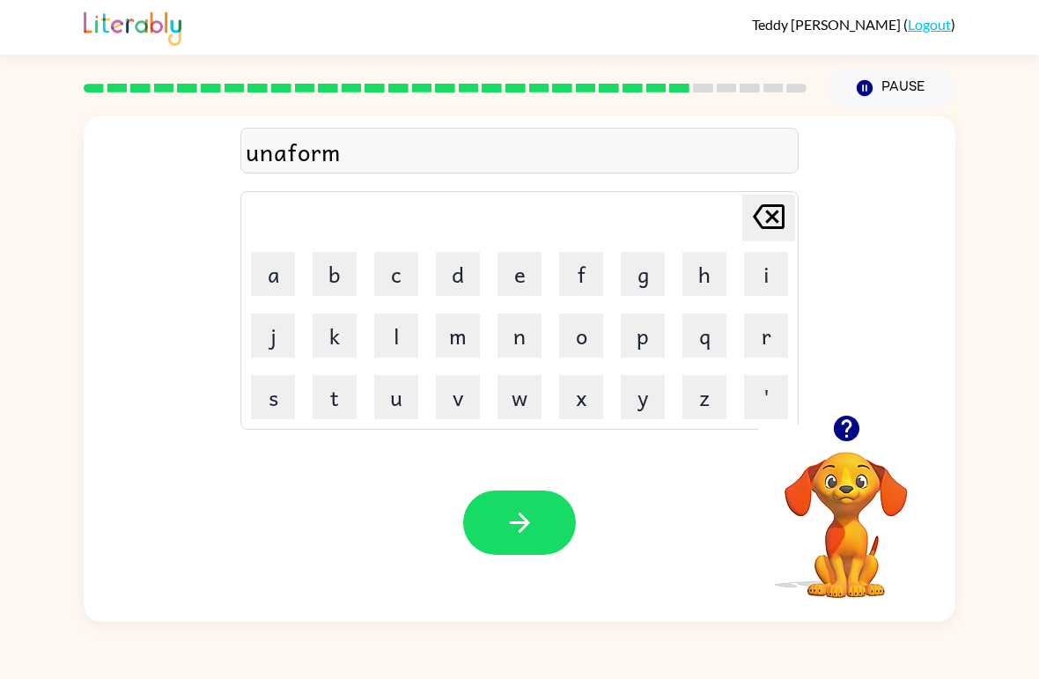
click at [525, 529] on icon "button" at bounding box center [520, 522] width 31 height 31
click at [398, 276] on button "c" at bounding box center [396, 274] width 44 height 44
click at [266, 278] on button "a" at bounding box center [273, 274] width 44 height 44
click at [519, 284] on button "e" at bounding box center [519, 274] width 44 height 44
click at [506, 343] on button "n" at bounding box center [519, 335] width 44 height 44
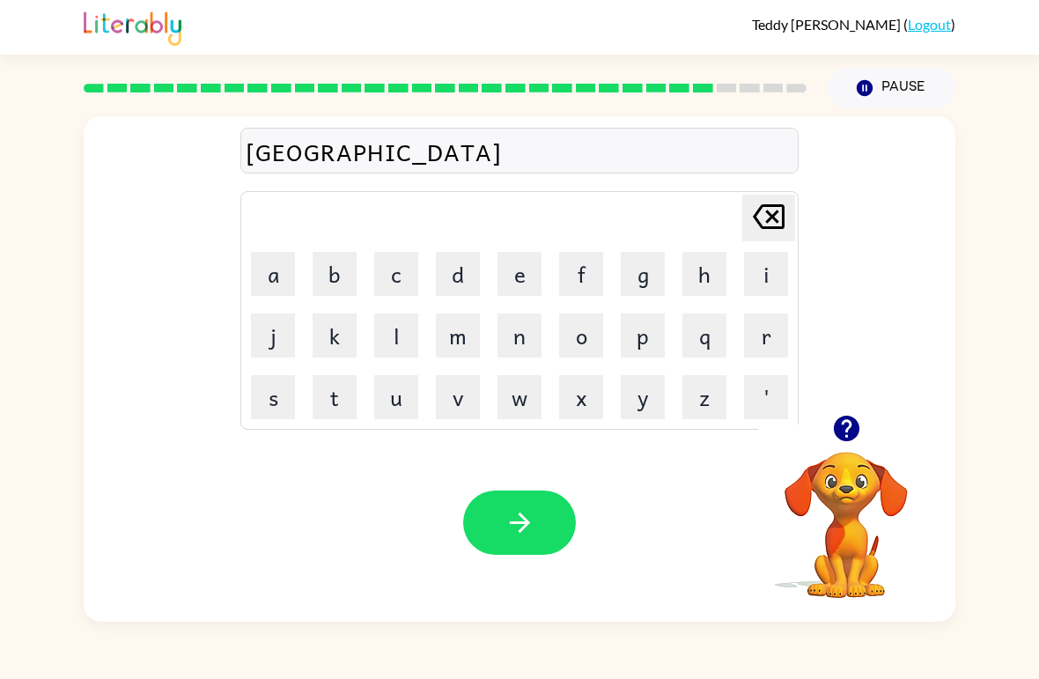
click at [510, 497] on button "button" at bounding box center [519, 522] width 113 height 64
click at [402, 277] on button "c" at bounding box center [396, 274] width 44 height 44
click at [708, 289] on button "h" at bounding box center [704, 274] width 44 height 44
click at [583, 336] on button "o" at bounding box center [581, 335] width 44 height 44
click at [374, 276] on button "c" at bounding box center [396, 274] width 44 height 44
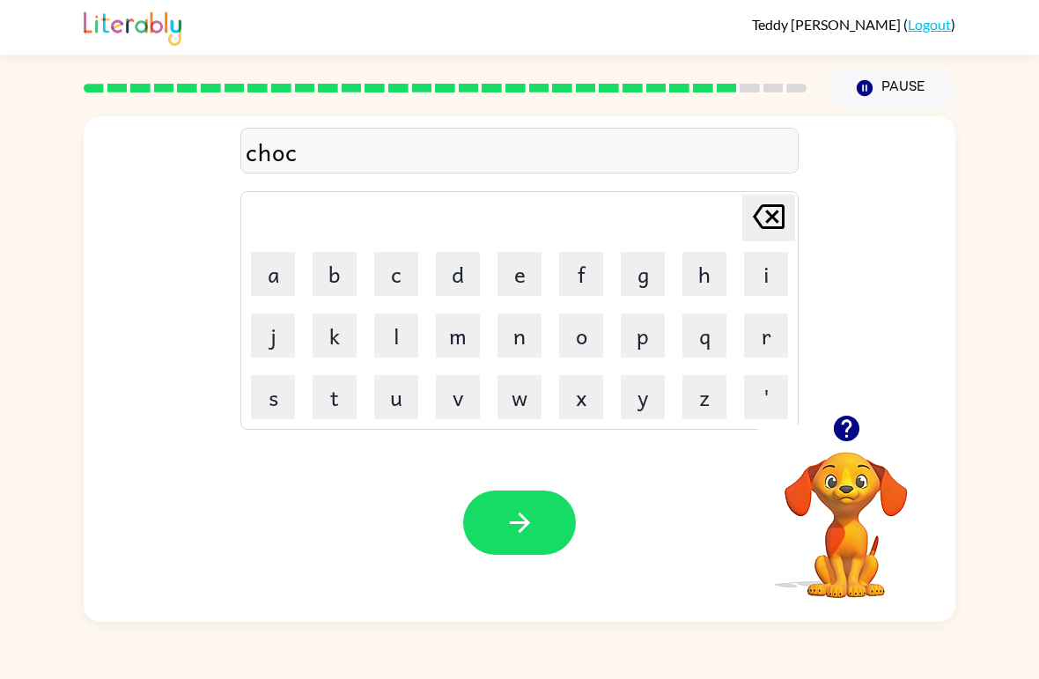
click at [498, 499] on button "button" at bounding box center [519, 522] width 113 height 64
click at [334, 410] on button "t" at bounding box center [335, 397] width 44 height 44
click at [725, 260] on button "h" at bounding box center [704, 274] width 44 height 44
click at [755, 284] on button "i" at bounding box center [766, 274] width 44 height 44
click at [754, 343] on button "r" at bounding box center [766, 335] width 44 height 44
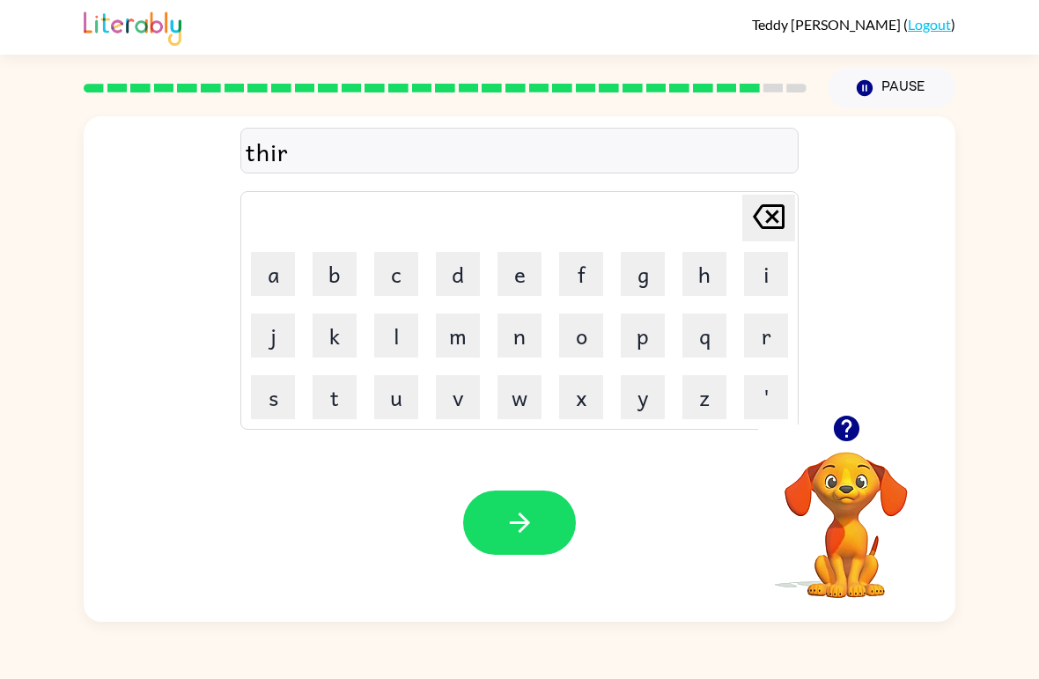
click at [264, 406] on button "s" at bounding box center [273, 397] width 44 height 44
click at [327, 402] on button "t" at bounding box center [335, 397] width 44 height 44
click at [503, 522] on button "button" at bounding box center [519, 522] width 113 height 64
click at [582, 293] on button "f" at bounding box center [581, 274] width 44 height 44
click at [764, 284] on button "i" at bounding box center [766, 274] width 44 height 44
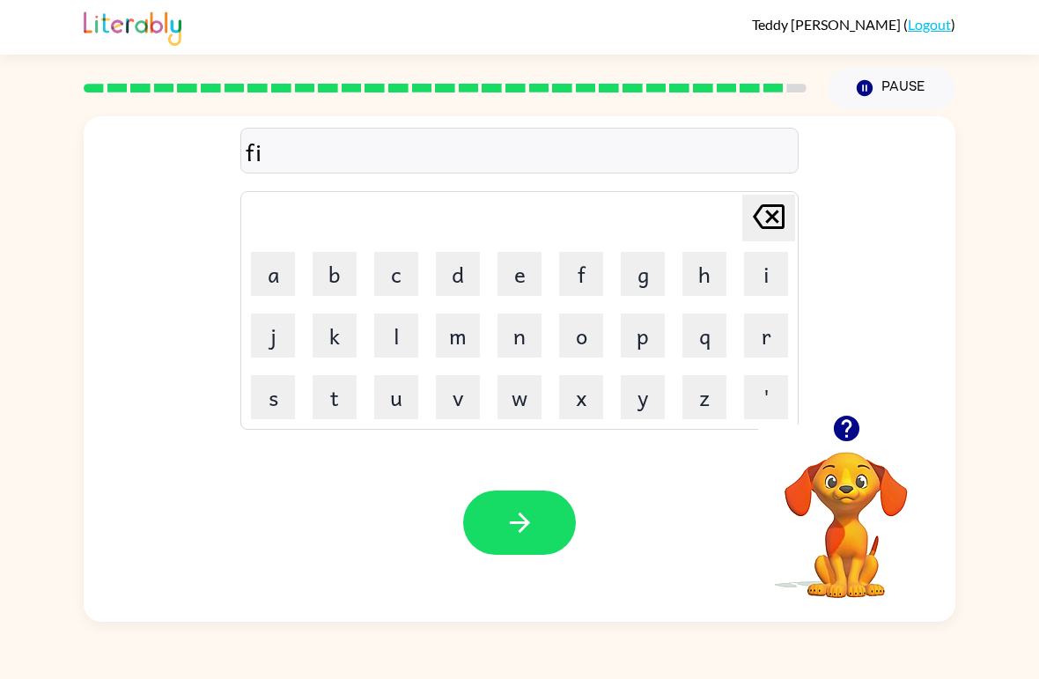
click at [503, 331] on button "n" at bounding box center [519, 335] width 44 height 44
click at [641, 277] on button "g" at bounding box center [643, 274] width 44 height 44
click at [756, 276] on button "i" at bounding box center [766, 274] width 44 height 44
click at [758, 342] on button "r" at bounding box center [766, 335] width 44 height 44
click at [520, 350] on button "n" at bounding box center [519, 335] width 44 height 44
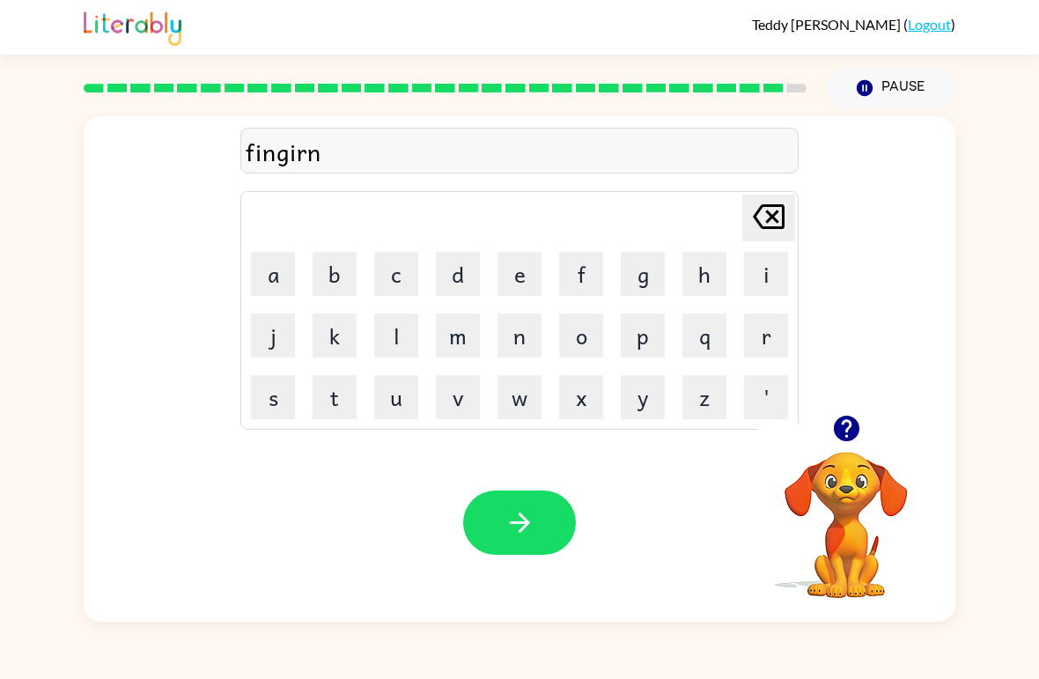
click at [270, 291] on button "a" at bounding box center [273, 274] width 44 height 44
click at [527, 276] on button "e" at bounding box center [519, 274] width 44 height 44
click at [512, 515] on icon "button" at bounding box center [520, 522] width 31 height 31
